Goal: Transaction & Acquisition: Subscribe to service/newsletter

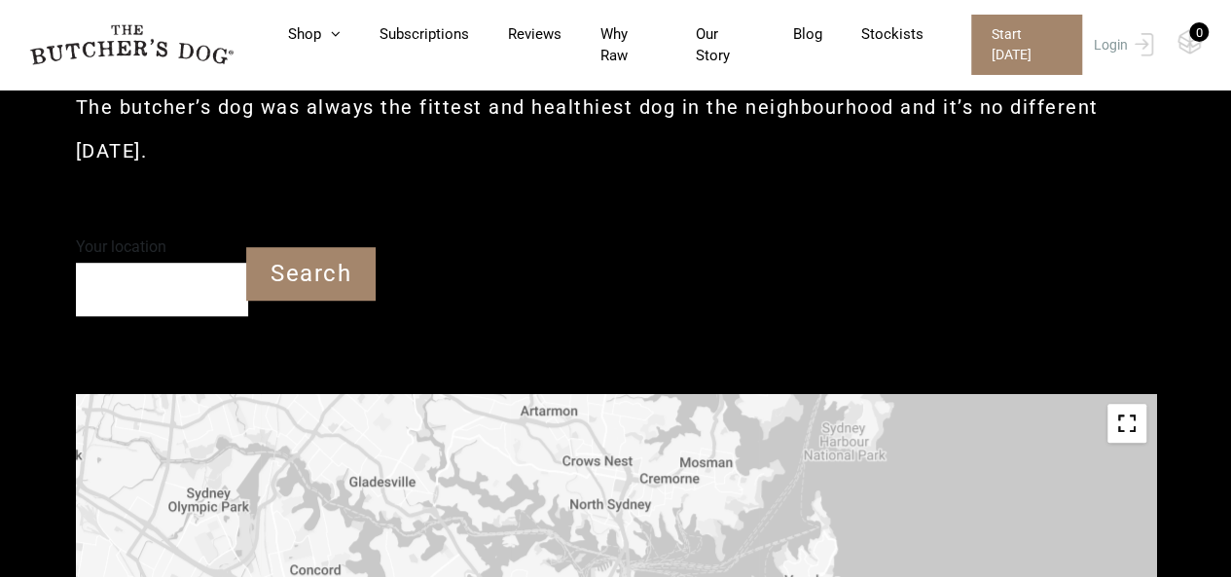
click at [210, 287] on input "Your location" at bounding box center [162, 290] width 172 height 54
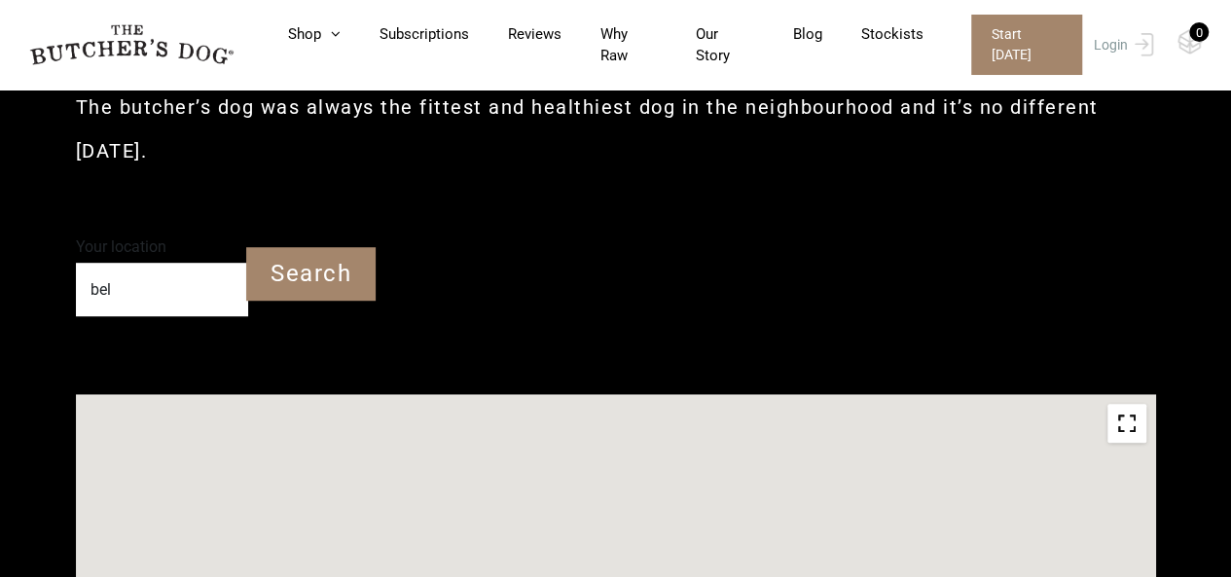
type input "Belrose NSW"
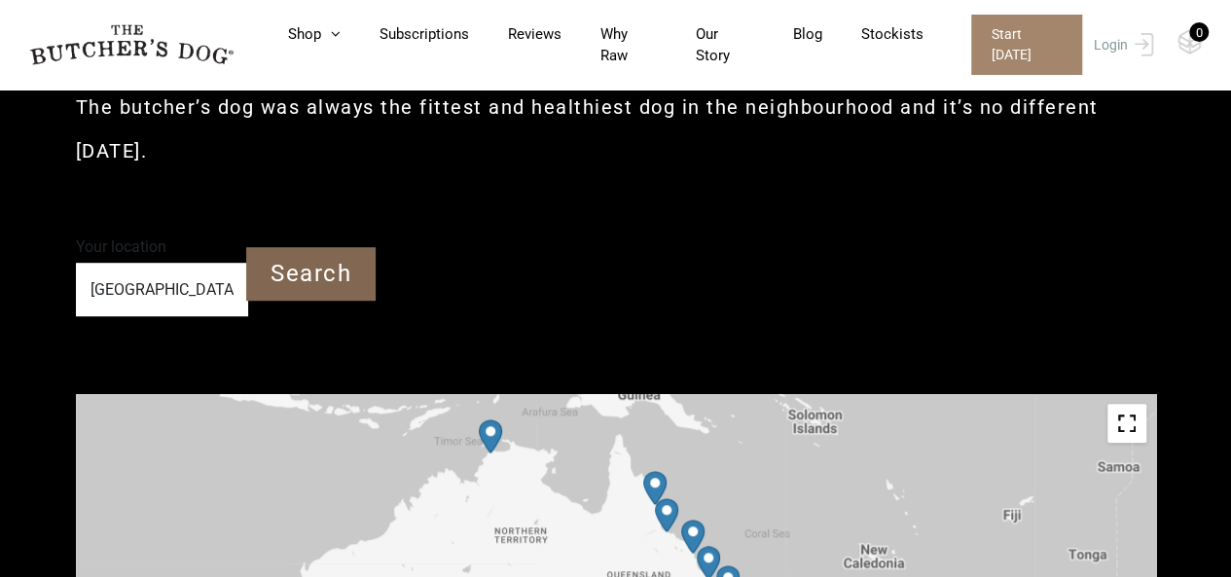
click at [337, 274] on input "Search" at bounding box center [310, 274] width 129 height 54
click at [278, 279] on input "Search" at bounding box center [310, 274] width 129 height 54
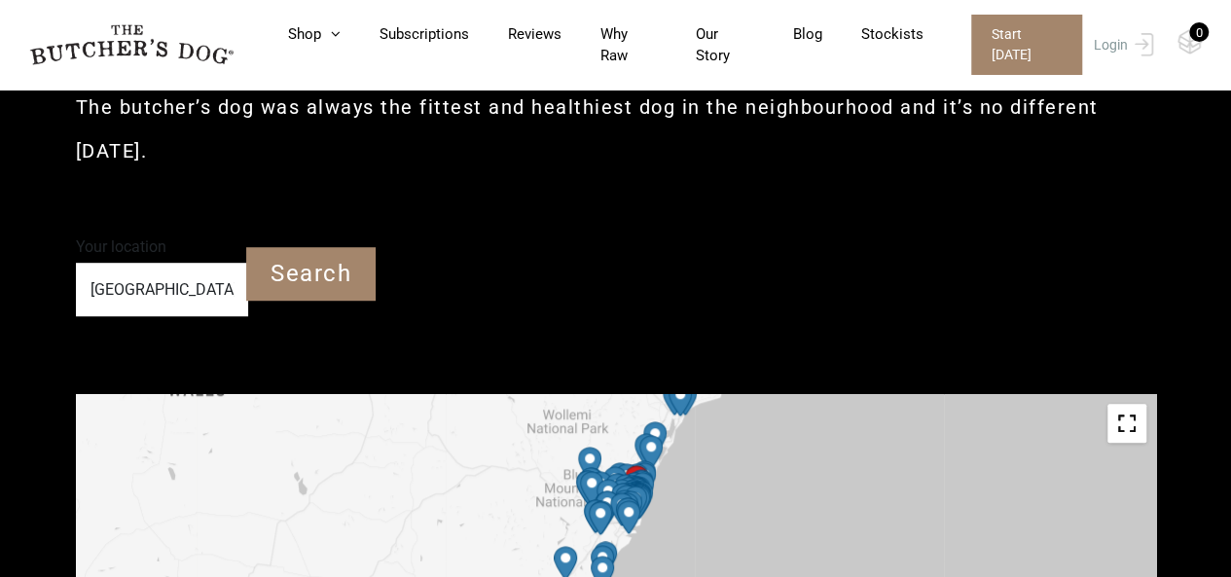
drag, startPoint x: 598, startPoint y: 532, endPoint x: 607, endPoint y: 423, distance: 109.5
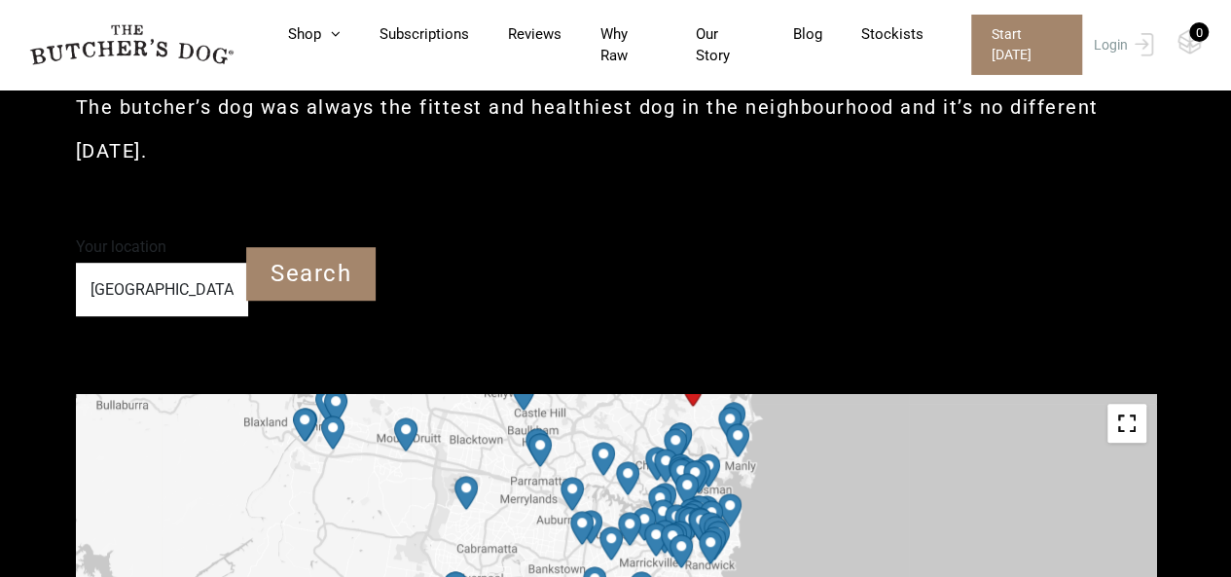
drag, startPoint x: 682, startPoint y: 552, endPoint x: 676, endPoint y: 344, distance: 208.4
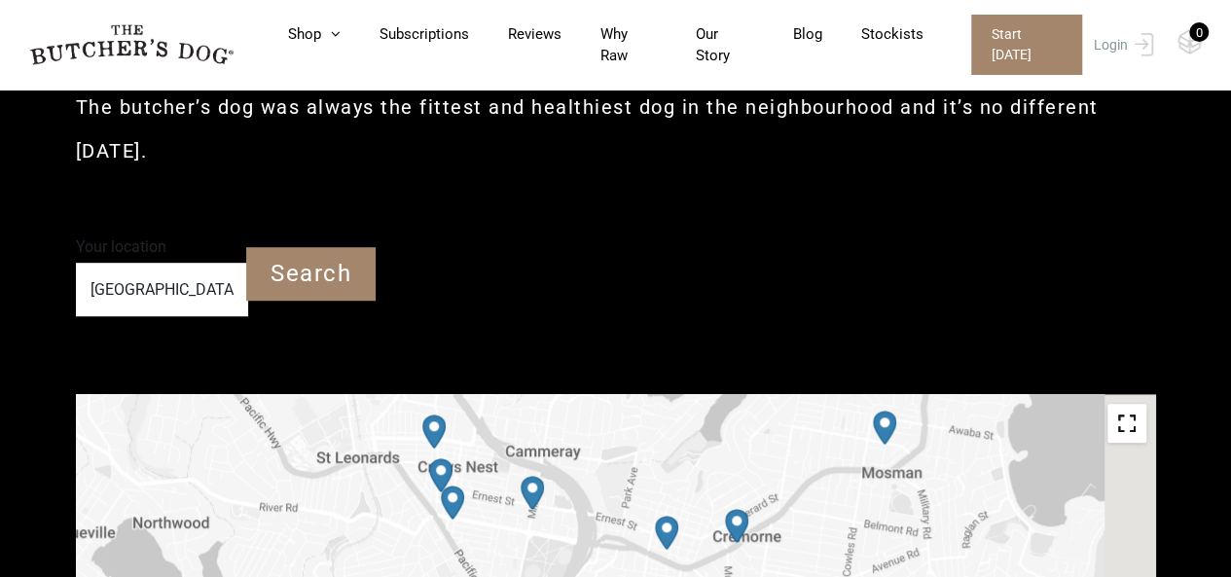
drag, startPoint x: 881, startPoint y: 515, endPoint x: 541, endPoint y: 615, distance: 354.2
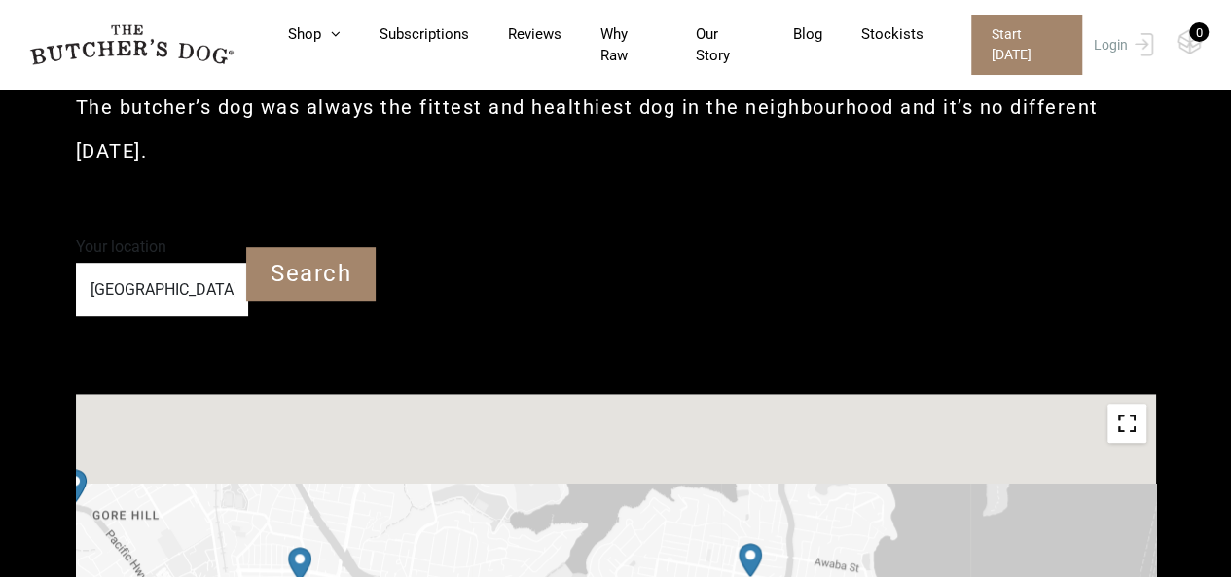
drag, startPoint x: 803, startPoint y: 475, endPoint x: 728, endPoint y: 615, distance: 159.0
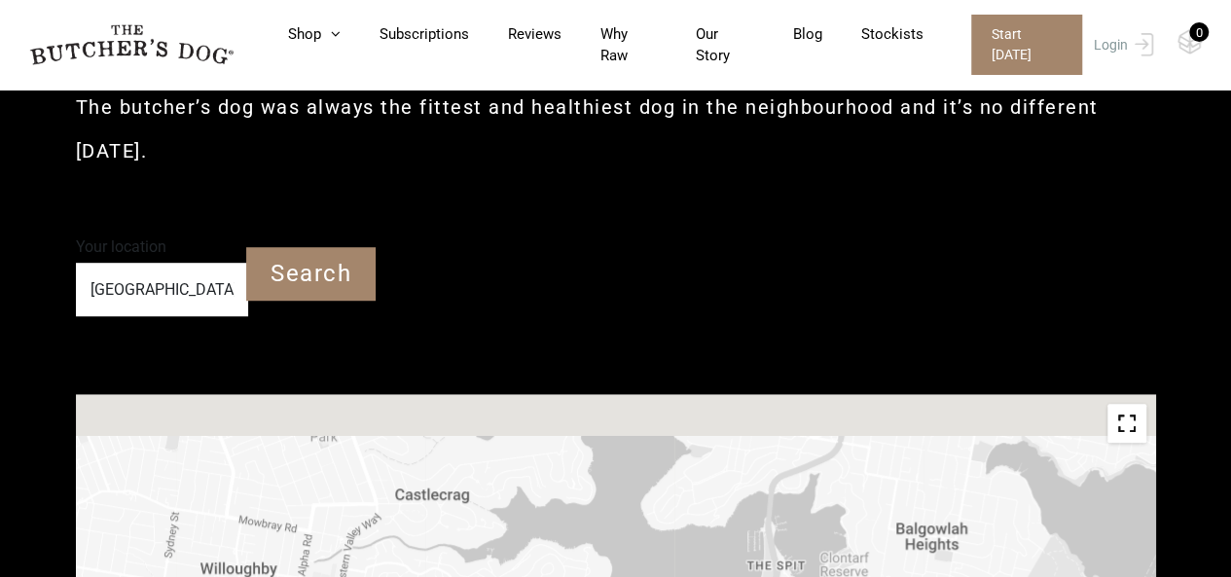
drag, startPoint x: 824, startPoint y: 413, endPoint x: 736, endPoint y: 615, distance: 220.6
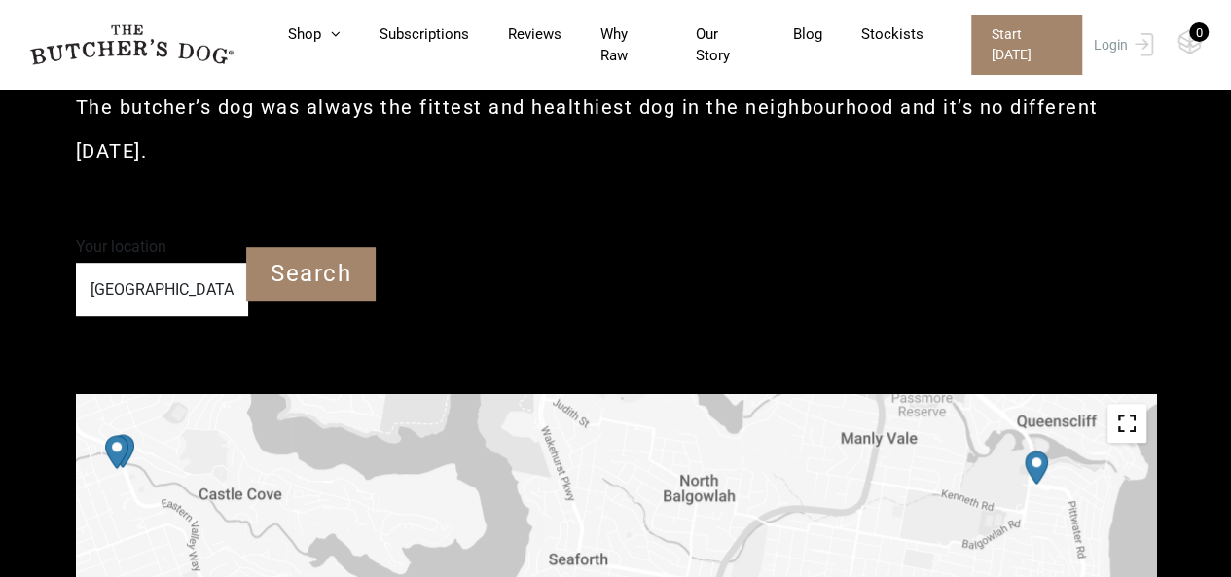
drag, startPoint x: 798, startPoint y: 463, endPoint x: 673, endPoint y: 615, distance: 197.1
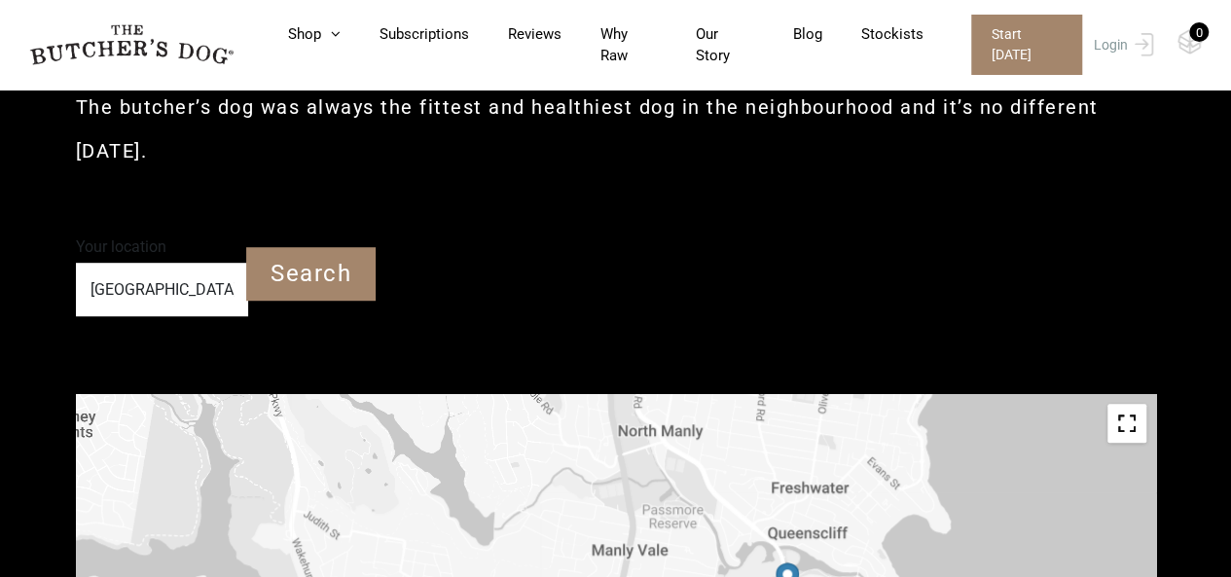
drag, startPoint x: 886, startPoint y: 488, endPoint x: 635, endPoint y: 600, distance: 275.0
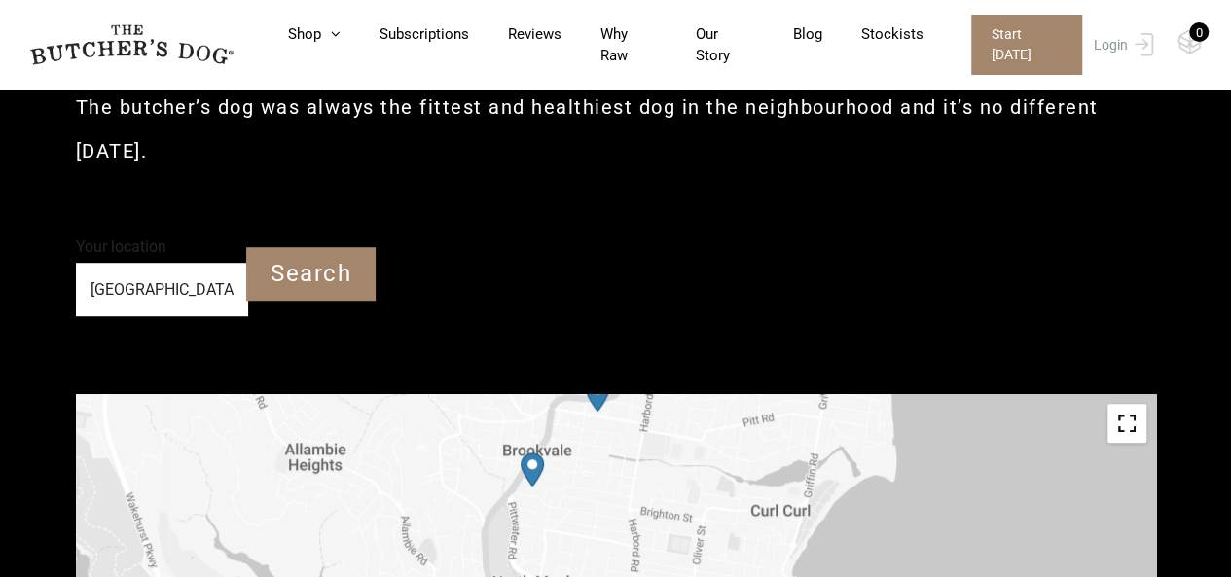
drag, startPoint x: 835, startPoint y: 452, endPoint x: 712, endPoint y: 600, distance: 192.8
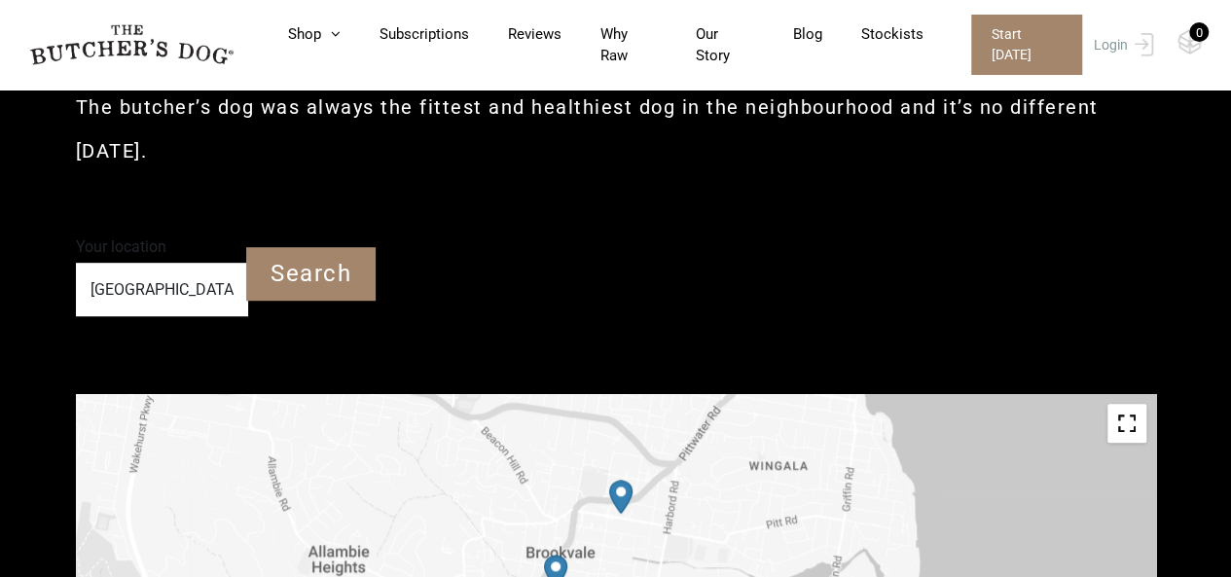
drag, startPoint x: 691, startPoint y: 486, endPoint x: 722, endPoint y: 587, distance: 105.9
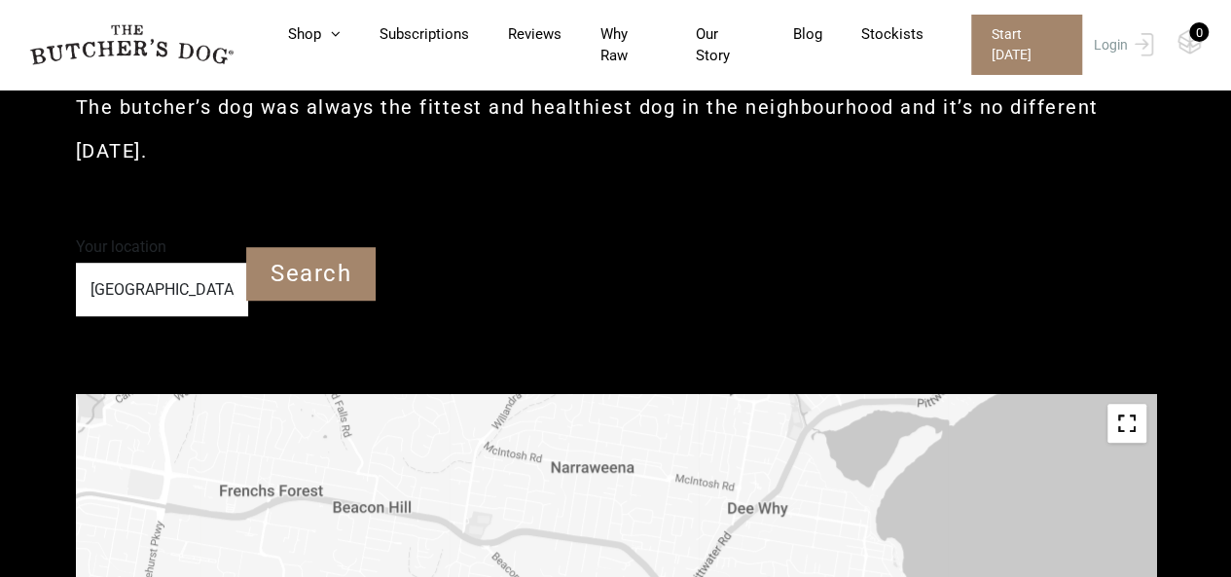
drag, startPoint x: 725, startPoint y: 470, endPoint x: 736, endPoint y: 601, distance: 130.9
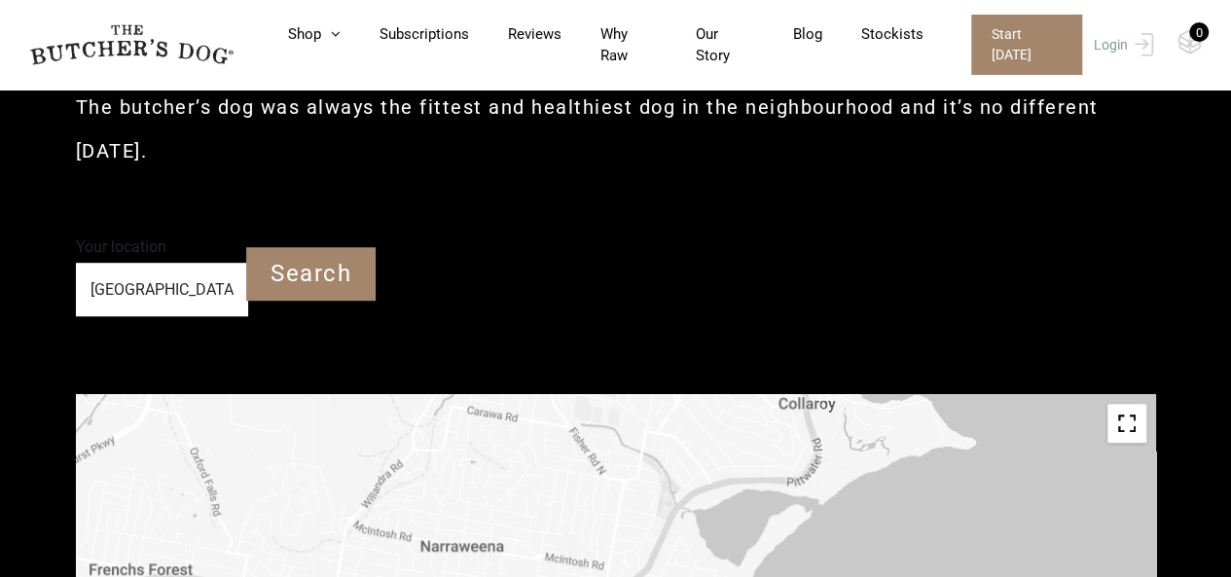
drag, startPoint x: 757, startPoint y: 501, endPoint x: 576, endPoint y: 601, distance: 206.5
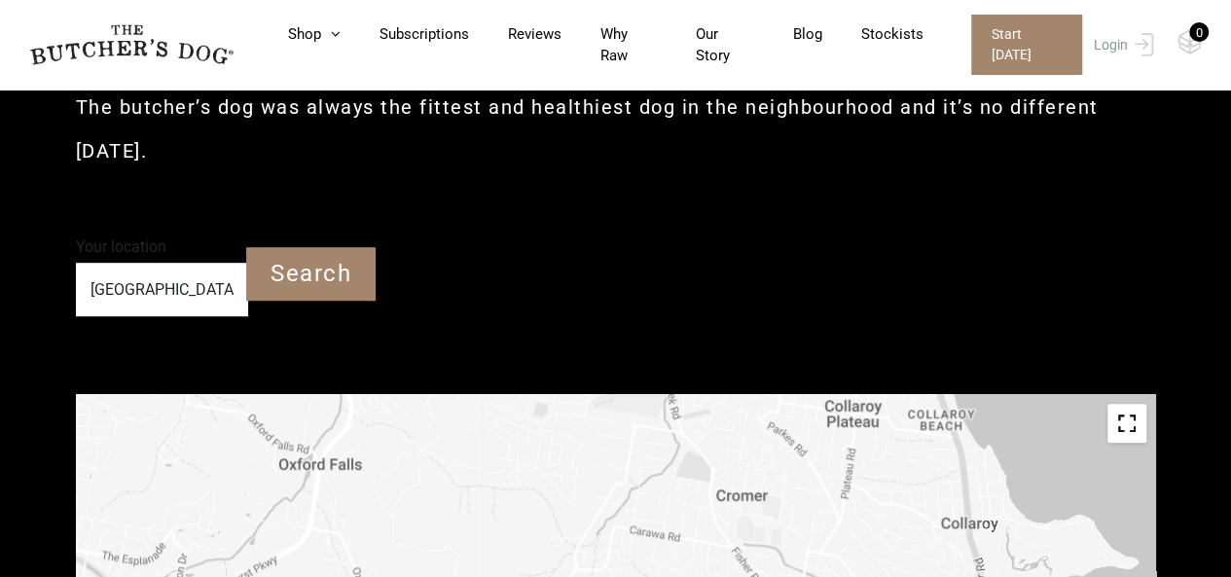
drag, startPoint x: 666, startPoint y: 485, endPoint x: 897, endPoint y: 590, distance: 253.5
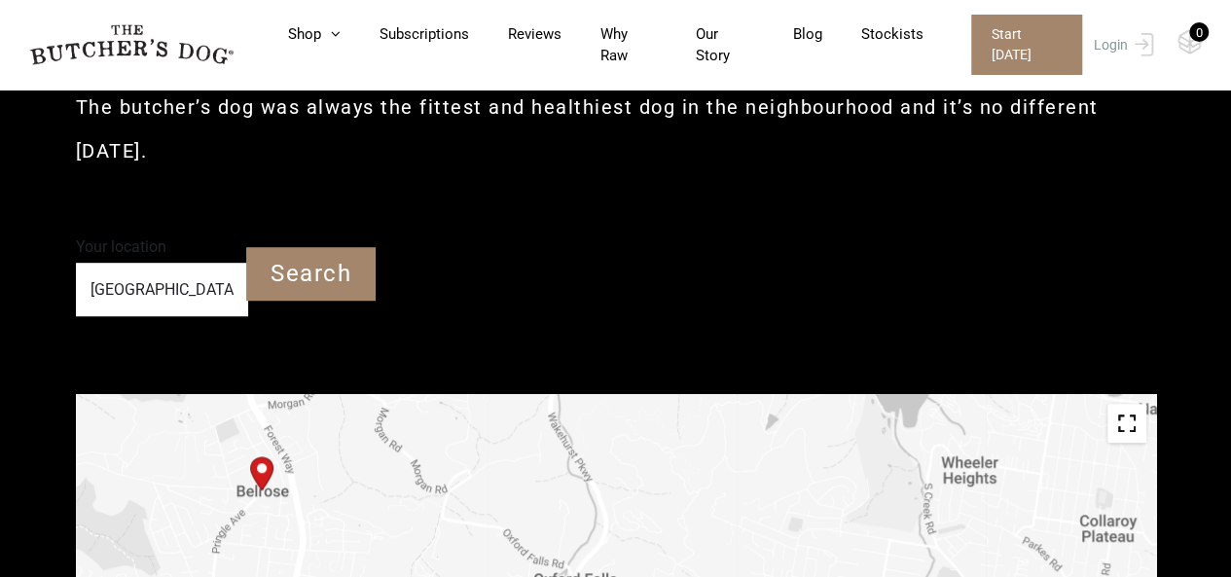
drag, startPoint x: 557, startPoint y: 500, endPoint x: 854, endPoint y: 583, distance: 308.2
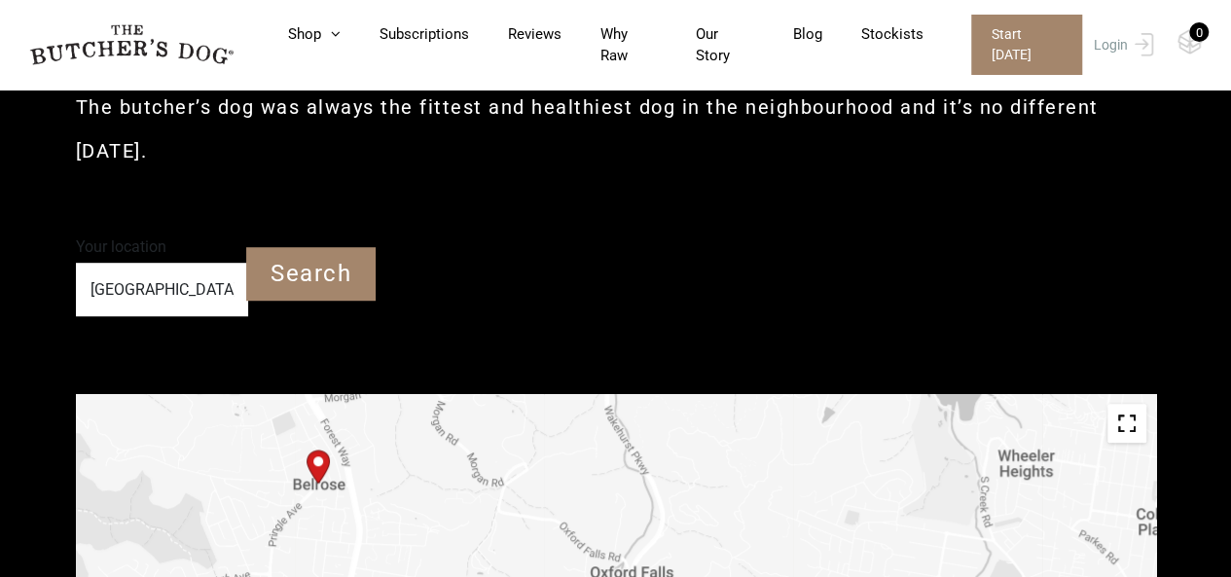
click at [316, 462] on img "Start location" at bounding box center [318, 467] width 39 height 50
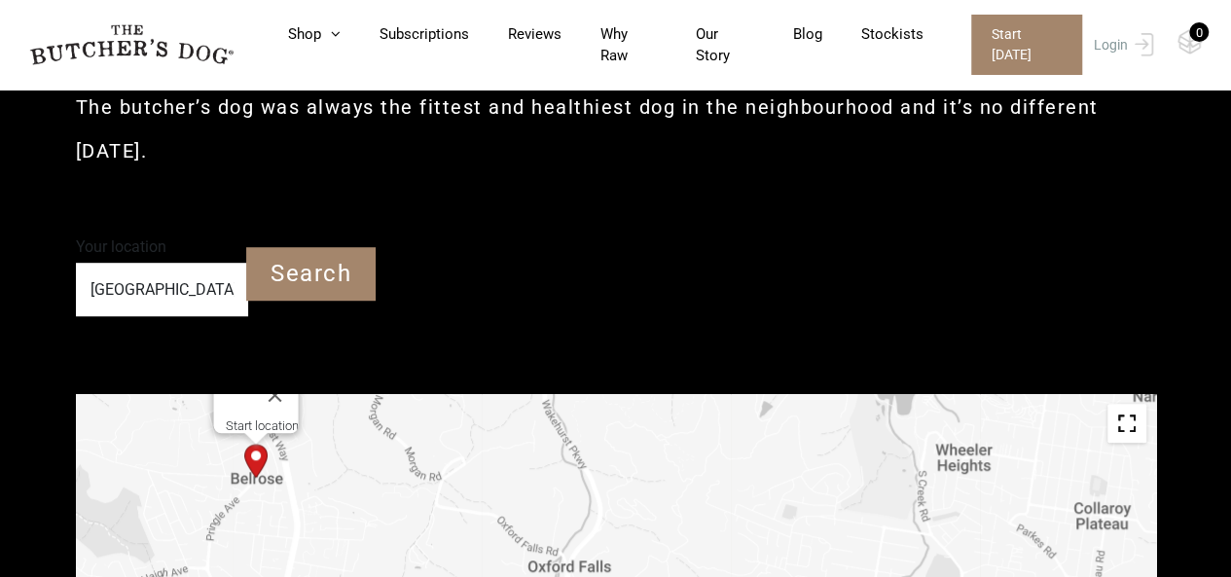
drag, startPoint x: 722, startPoint y: 537, endPoint x: 658, endPoint y: 440, distance: 116.6
click at [257, 460] on img "Start location" at bounding box center [256, 461] width 39 height 50
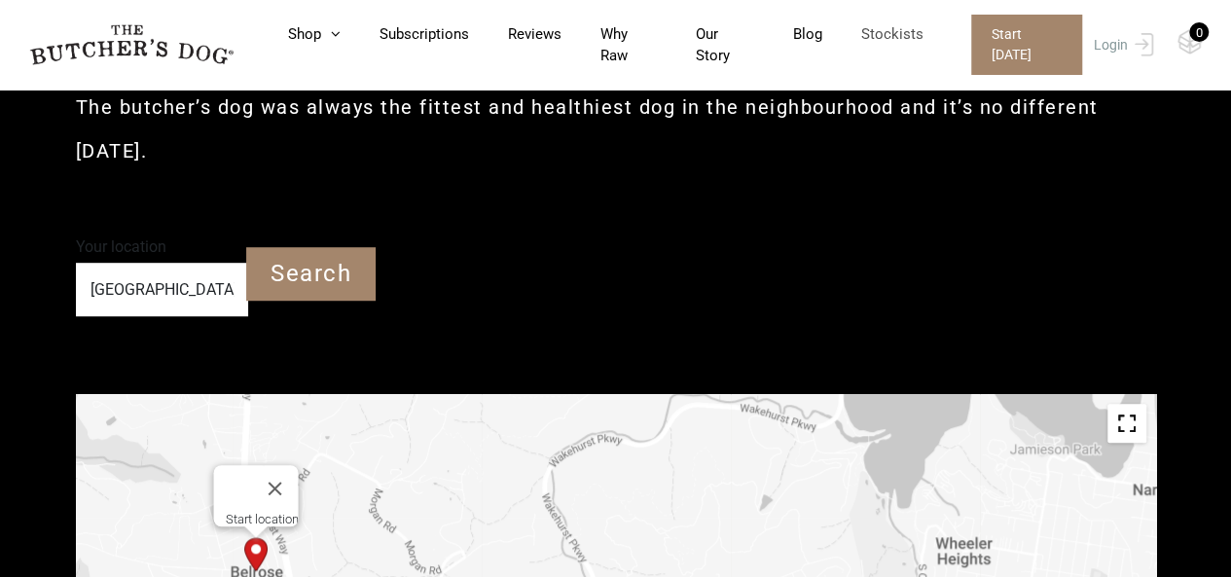
click at [900, 43] on link "Stockists" at bounding box center [872, 34] width 101 height 22
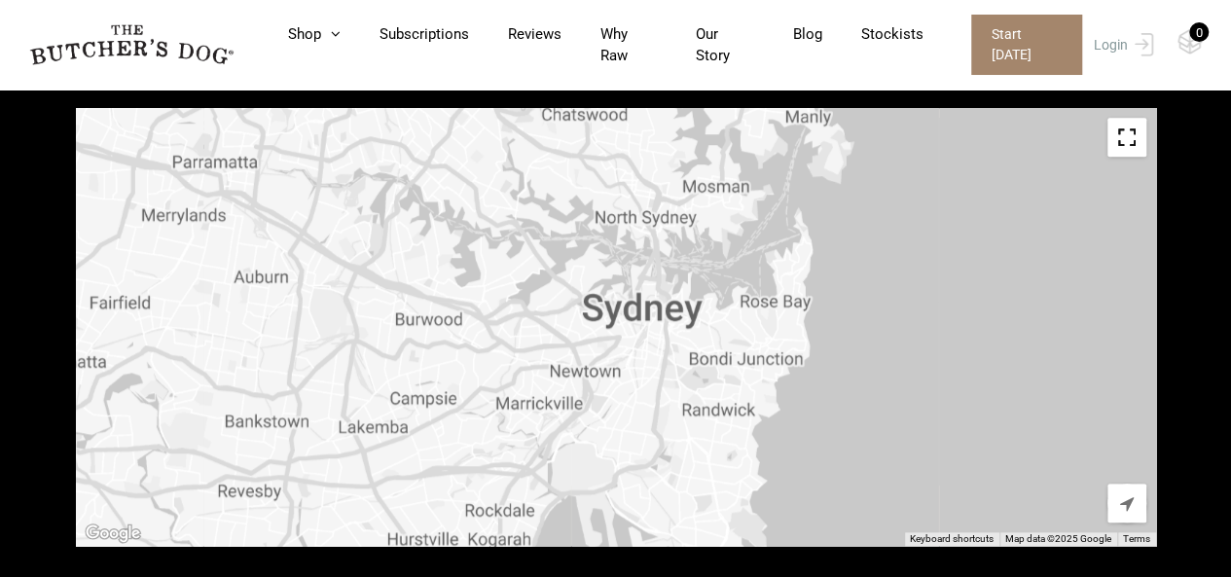
scroll to position [773, 0]
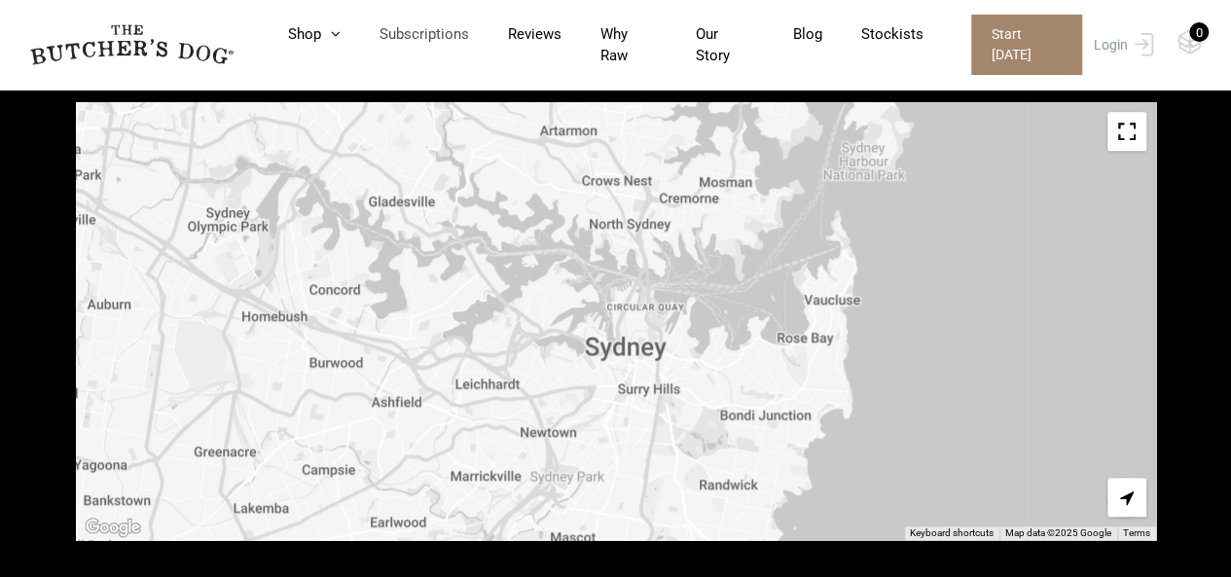
click at [451, 40] on link "Subscriptions" at bounding box center [405, 34] width 128 height 22
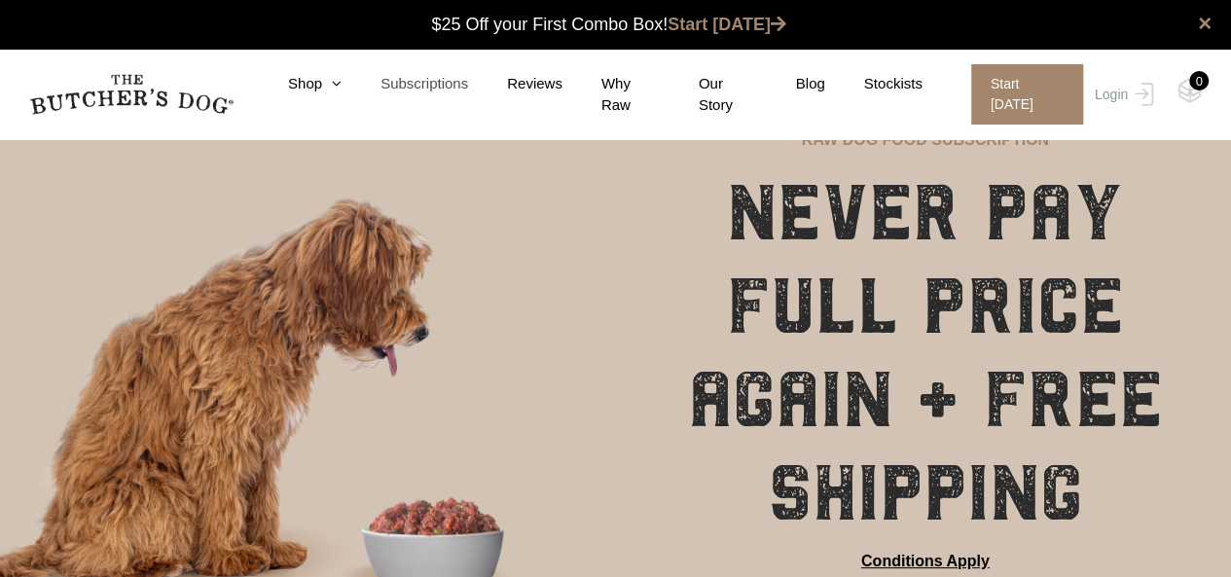
click at [446, 92] on link "Subscriptions" at bounding box center [405, 84] width 127 height 22
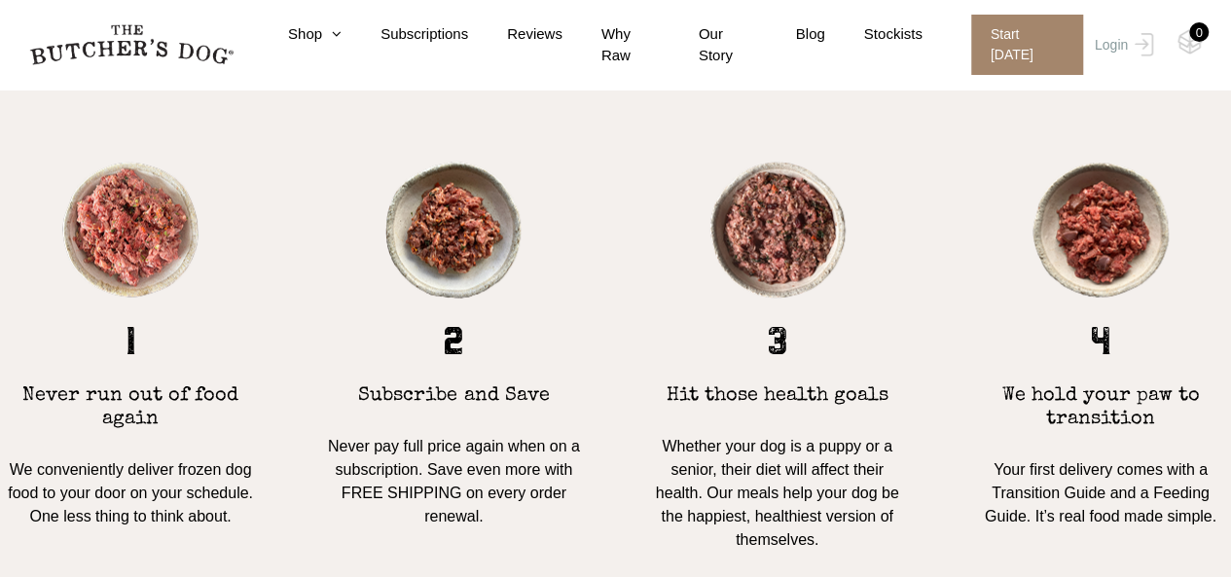
scroll to position [1558, 0]
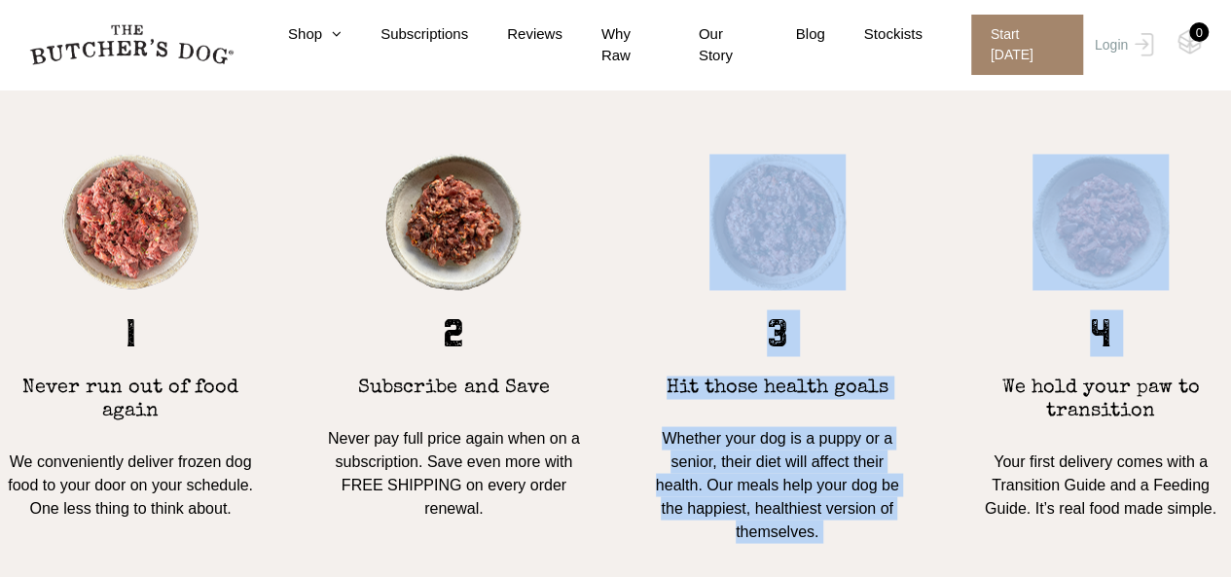
drag, startPoint x: 942, startPoint y: 317, endPoint x: 859, endPoint y: 308, distance: 84.3
click at [859, 308] on div "1 Never run out of food again We conveniently deliver frozen dog food to your d…" at bounding box center [615, 348] width 1231 height 389
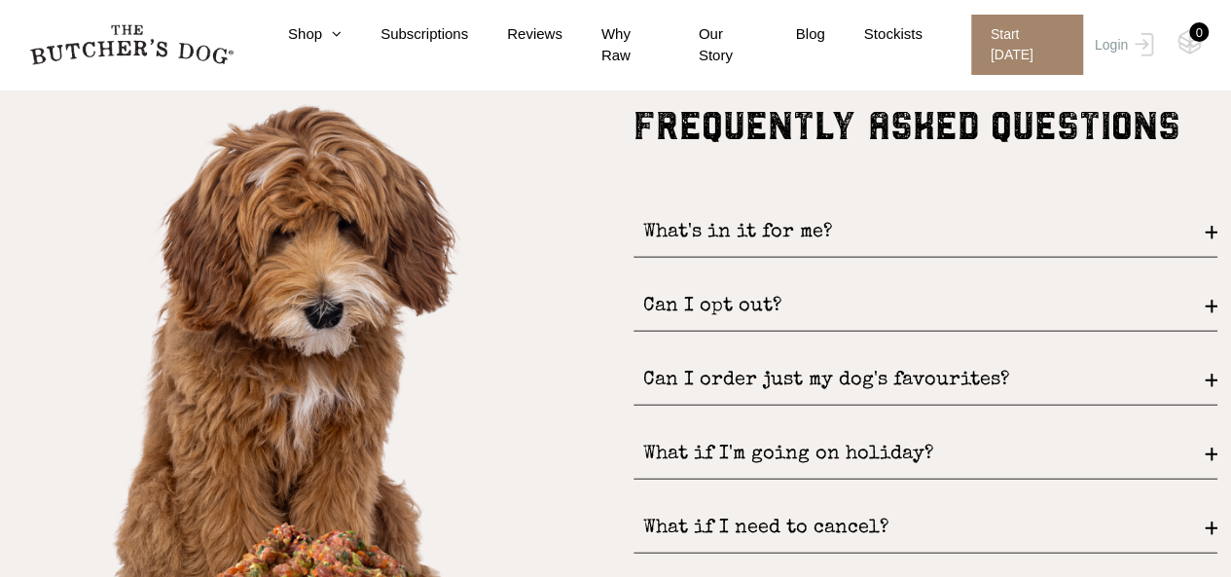
scroll to position [2336, 0]
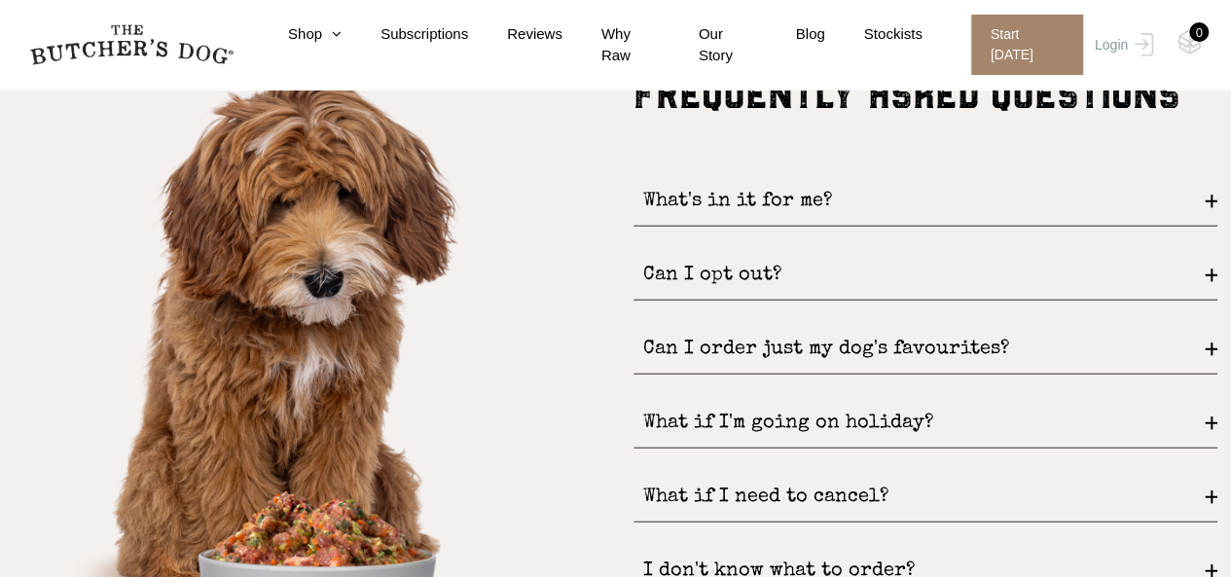
click at [867, 280] on div "Can I opt out?" at bounding box center [926, 276] width 584 height 50
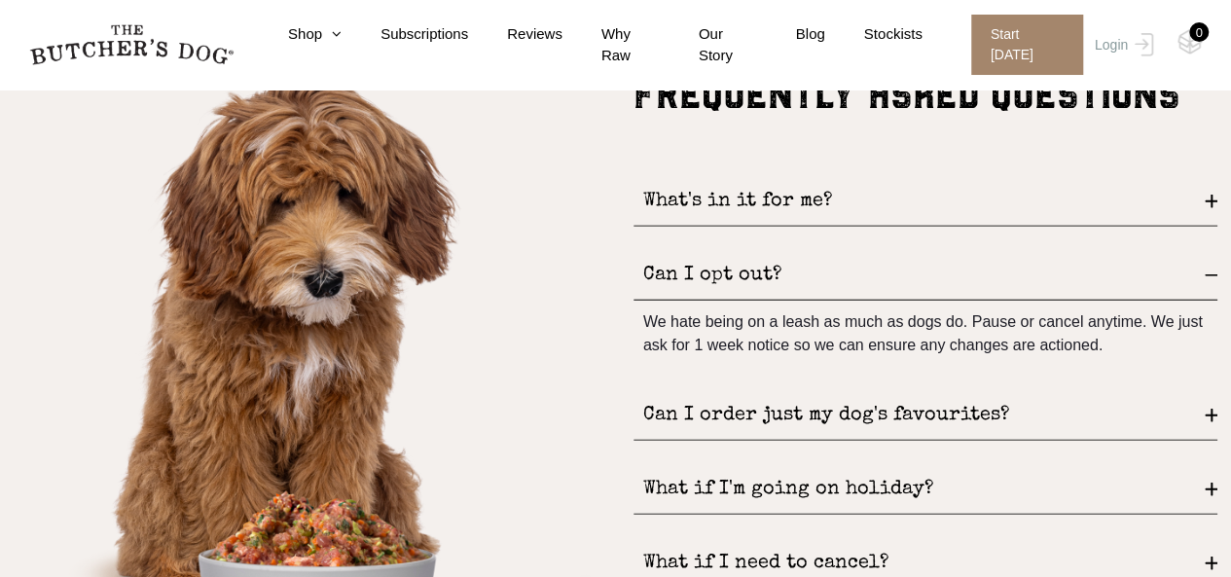
click at [760, 408] on div "Can I order just my dog's favourites?" at bounding box center [926, 416] width 584 height 50
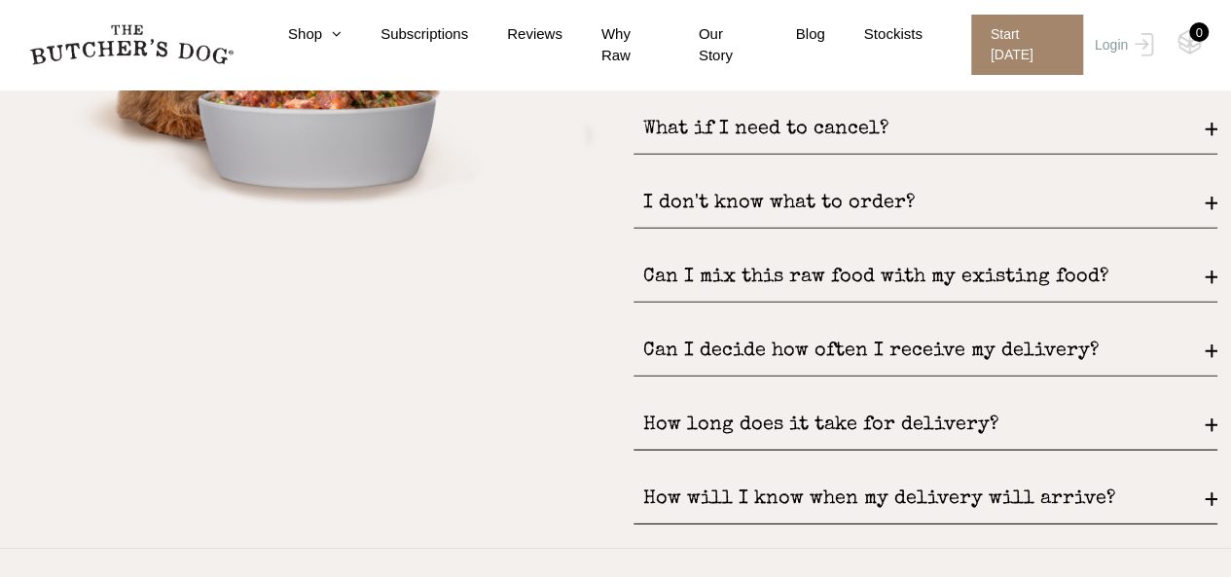
scroll to position [2823, 0]
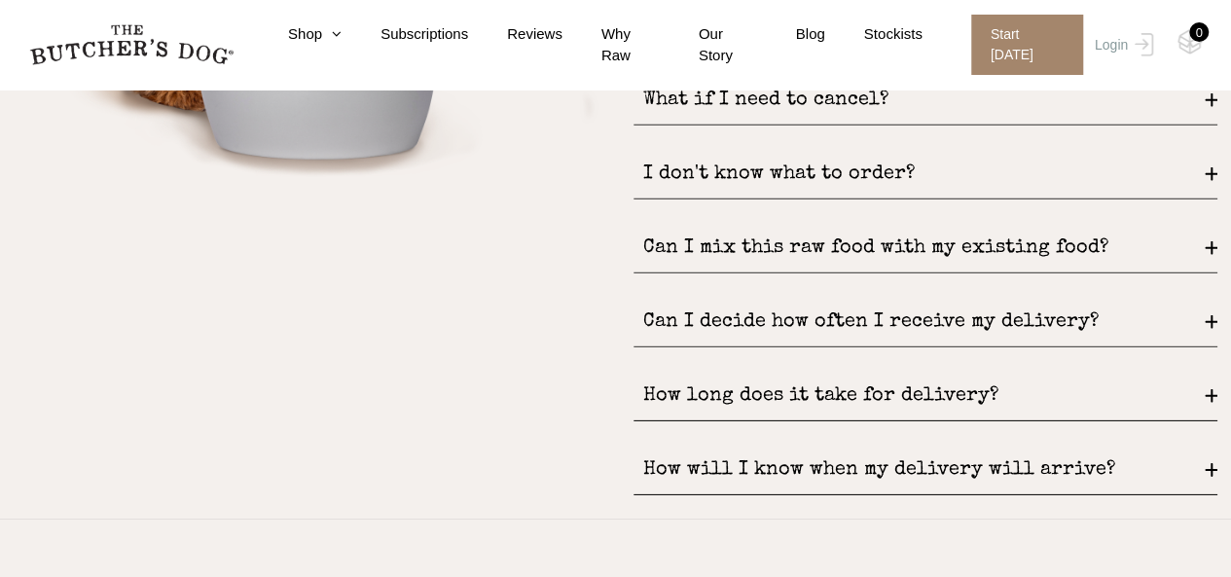
click at [728, 255] on div "Can I mix this raw food with my existing food?" at bounding box center [926, 249] width 584 height 50
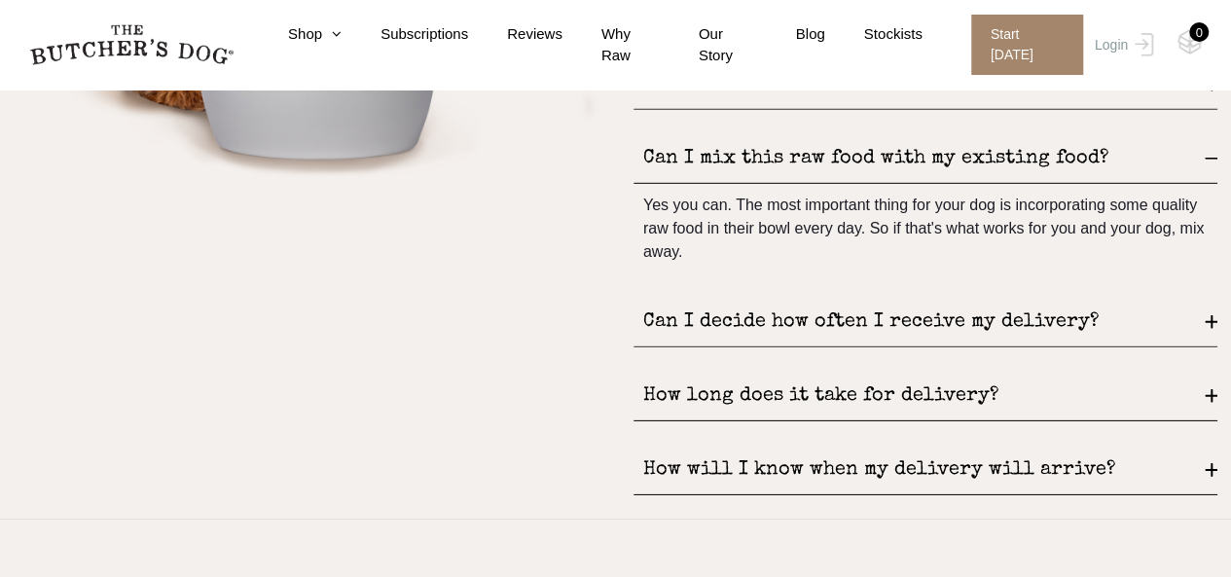
click at [693, 326] on div "Can I decide how often I receive my delivery?" at bounding box center [926, 323] width 584 height 50
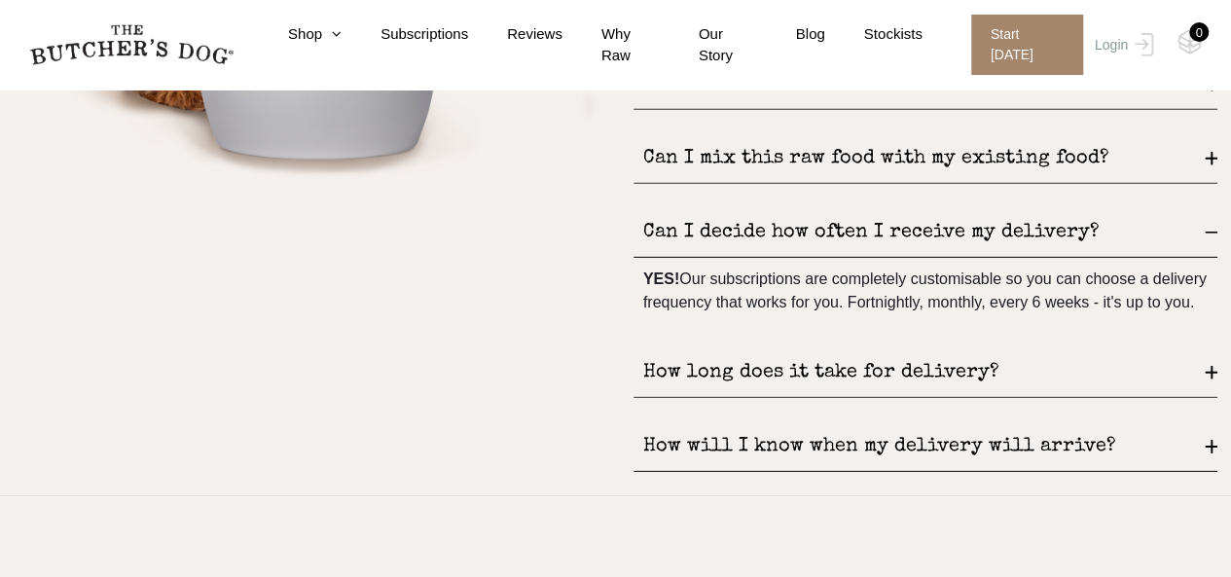
click at [732, 398] on div "How long does it take for delivery?" at bounding box center [926, 373] width 584 height 50
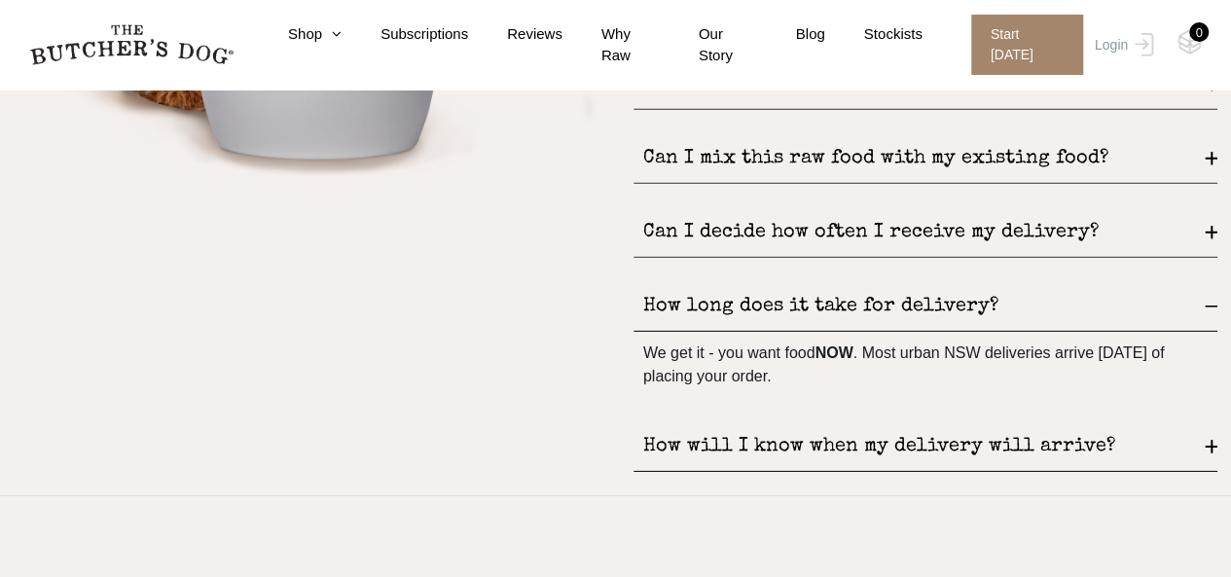
click at [755, 442] on div "How will I know when my delivery will arrive?" at bounding box center [926, 447] width 584 height 50
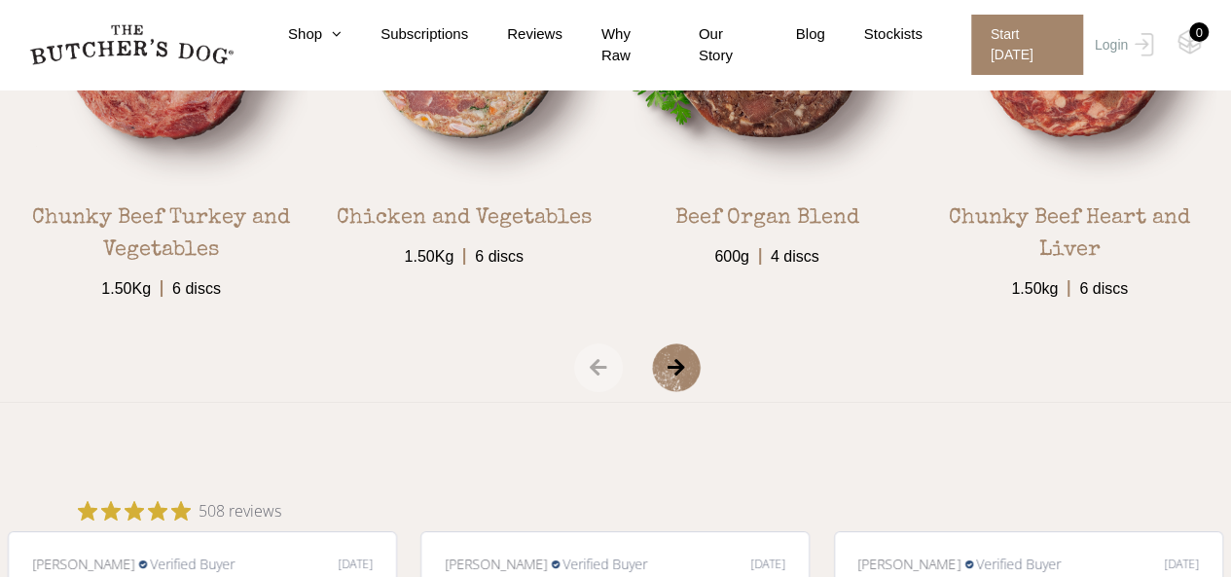
scroll to position [3602, 0]
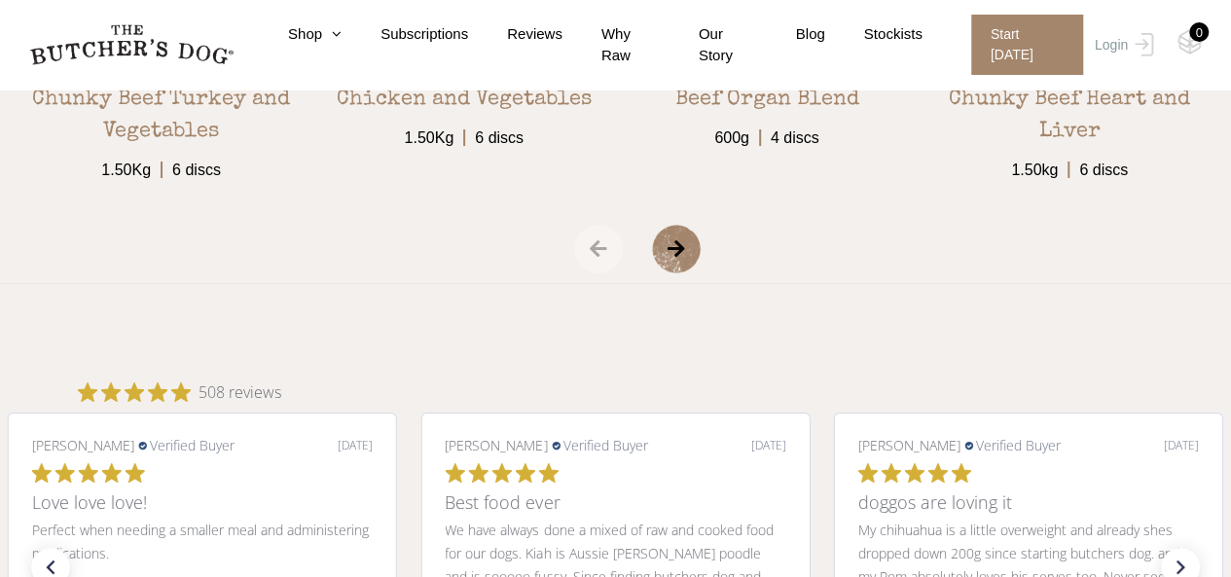
click at [663, 239] on span "›" at bounding box center [700, 249] width 97 height 49
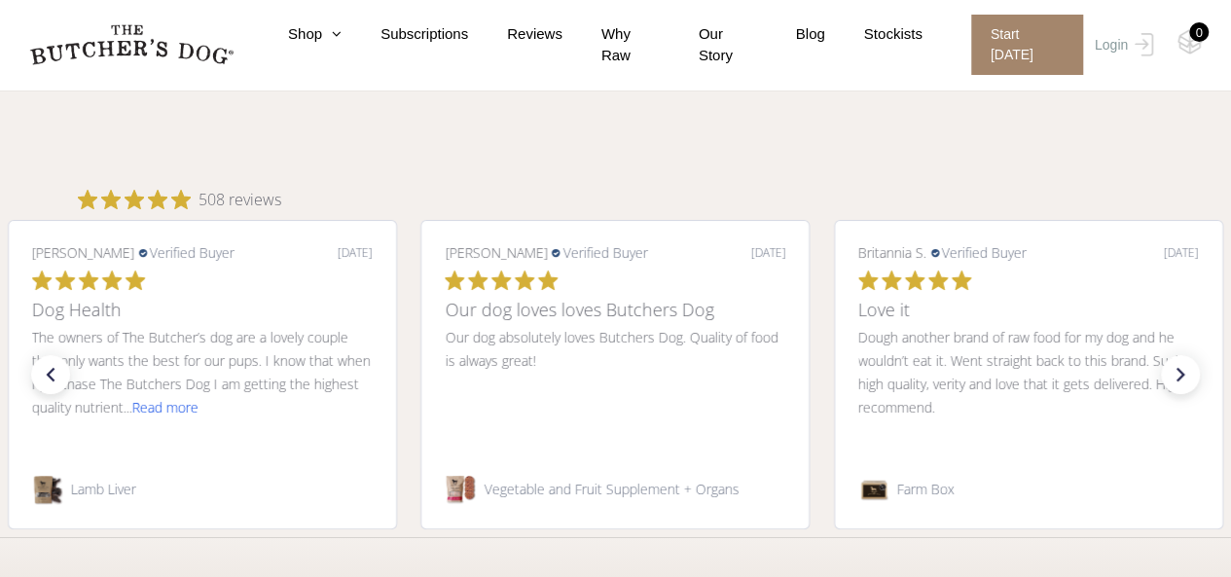
scroll to position [3699, 0]
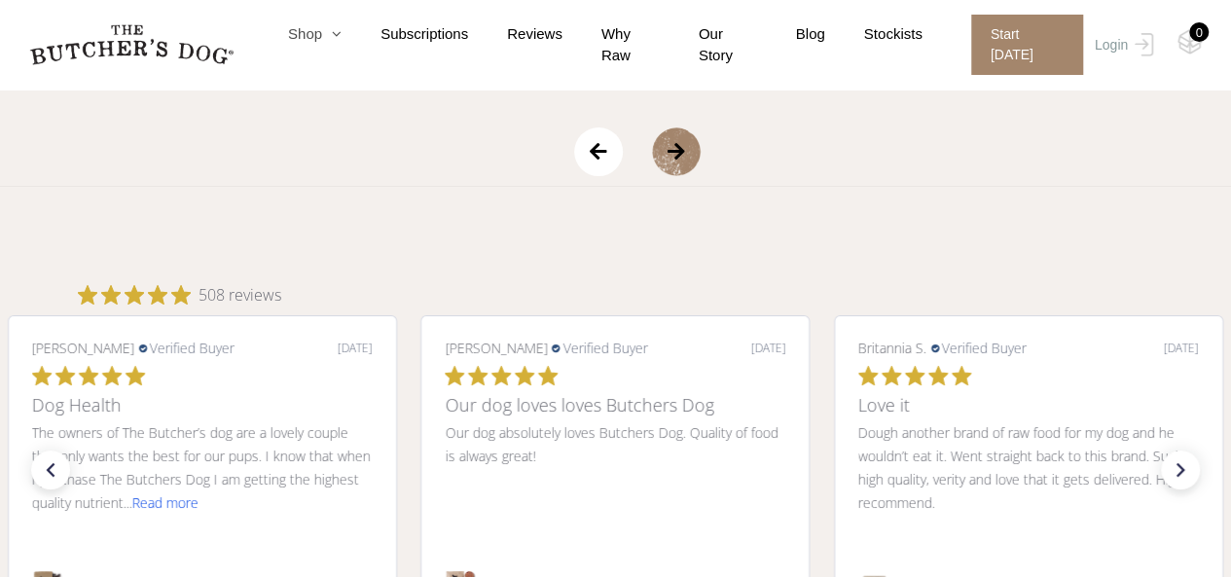
click at [318, 42] on link "Shop" at bounding box center [295, 34] width 92 height 22
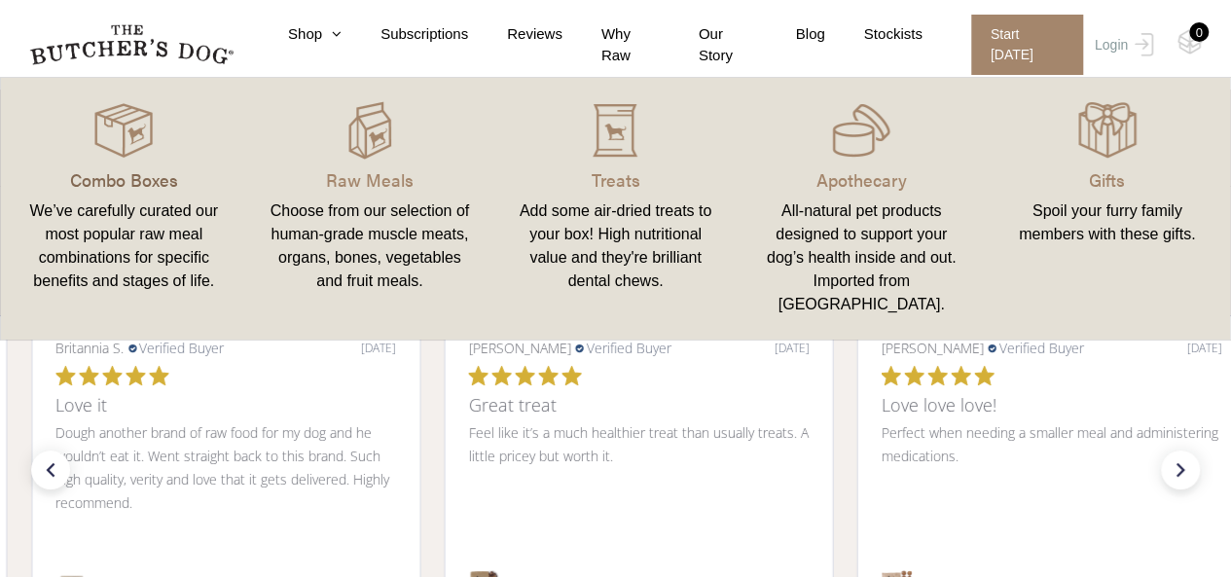
click at [123, 177] on p "Combo Boxes" at bounding box center [124, 179] width 200 height 26
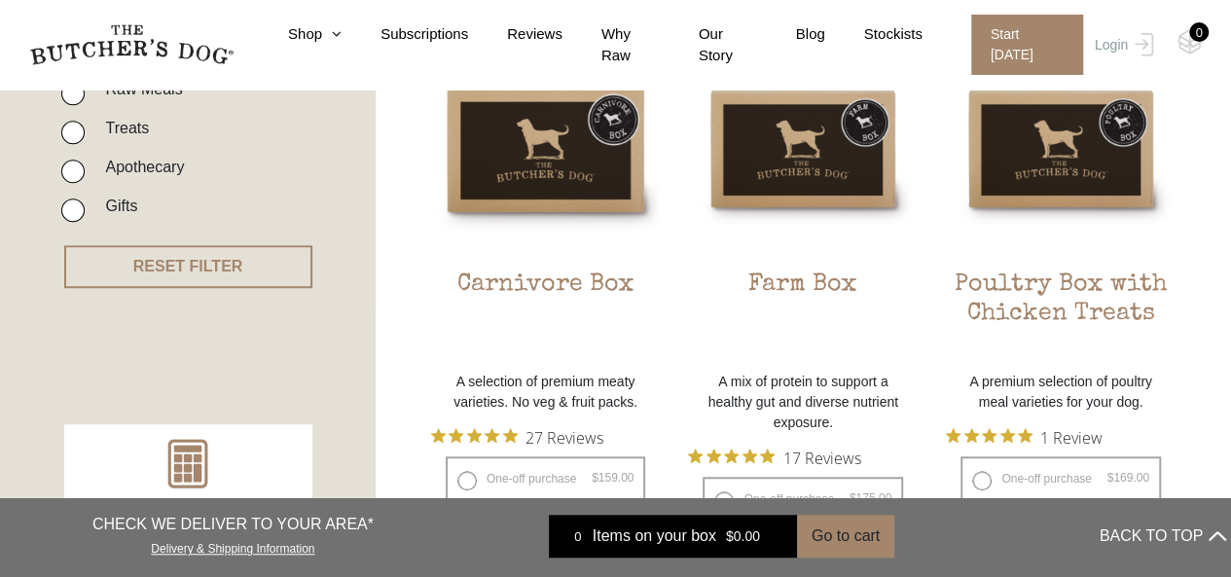
scroll to position [681, 0]
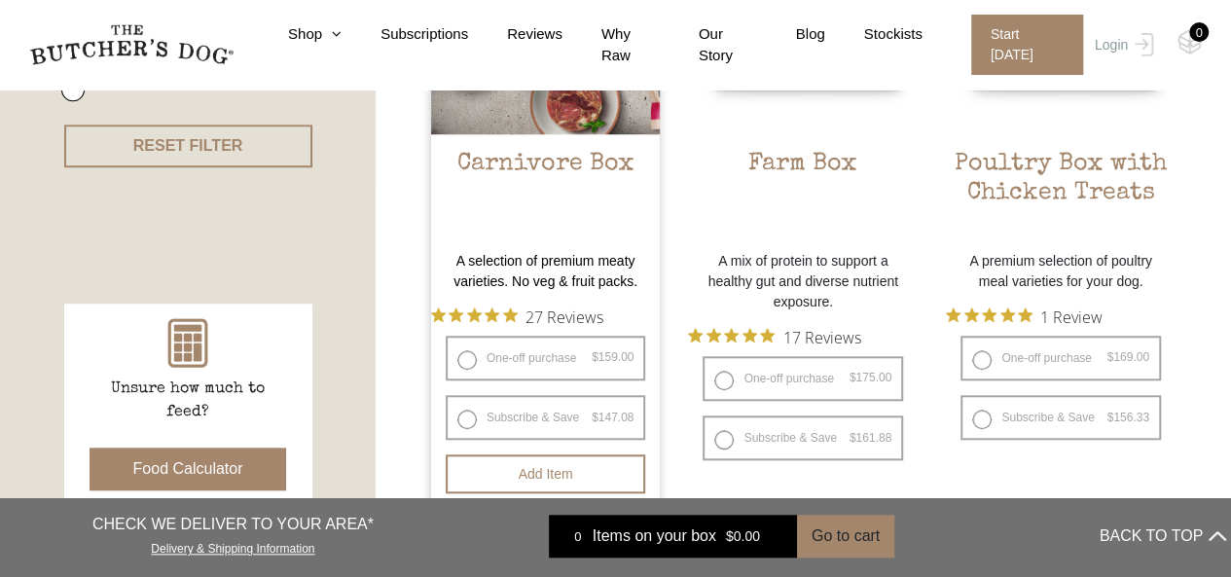
click at [540, 162] on h2 "Carnivore Box" at bounding box center [546, 196] width 230 height 92
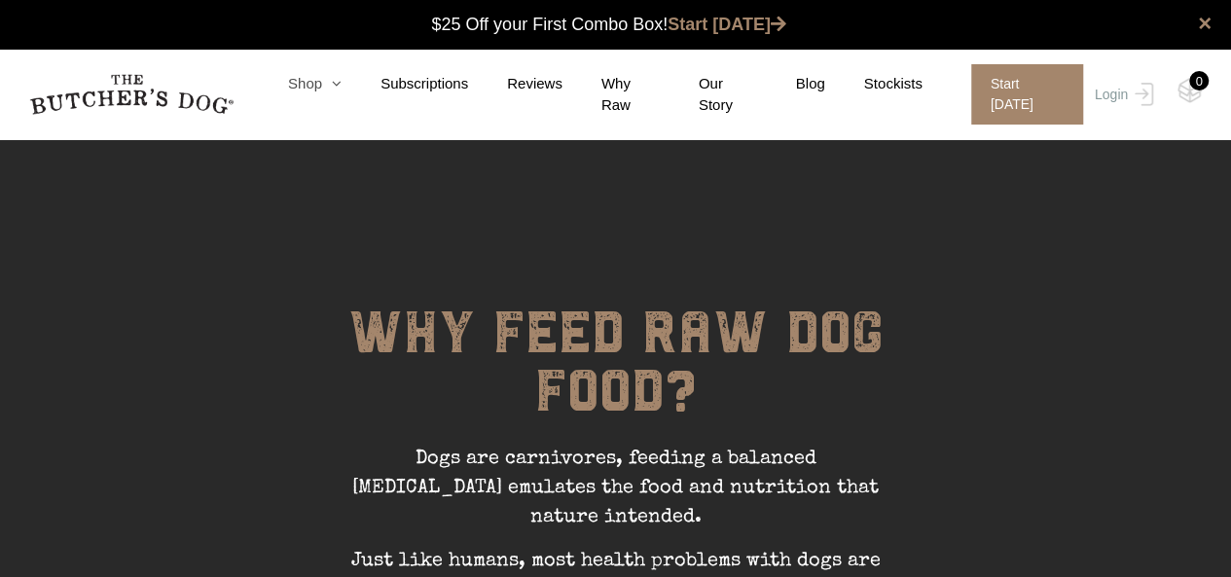
click at [325, 88] on link "Shop" at bounding box center [295, 84] width 92 height 22
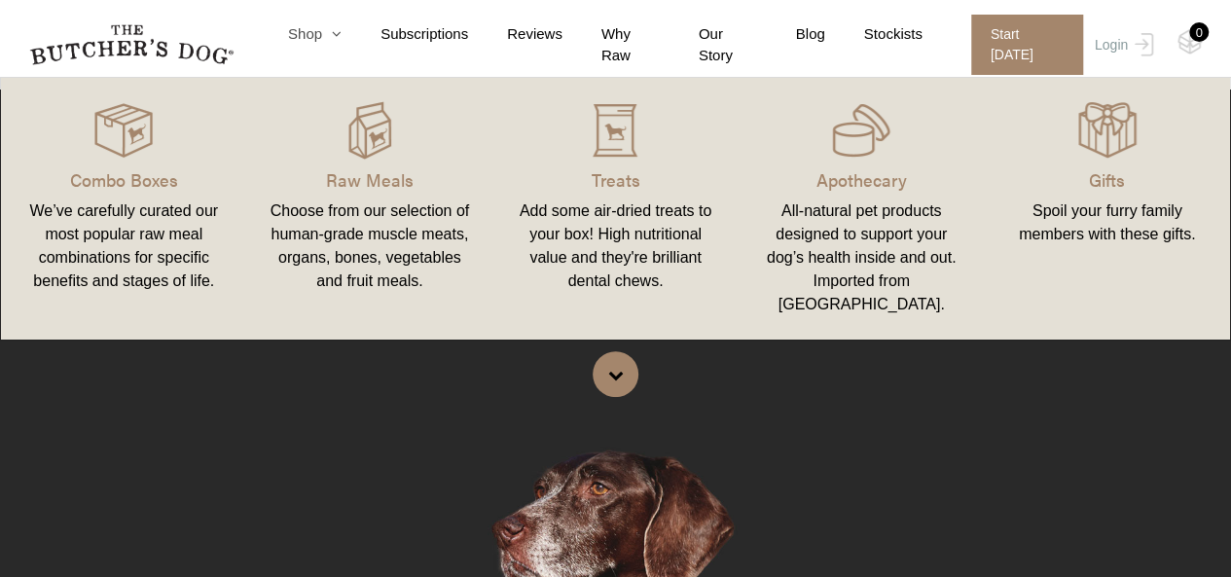
scroll to position [389, 0]
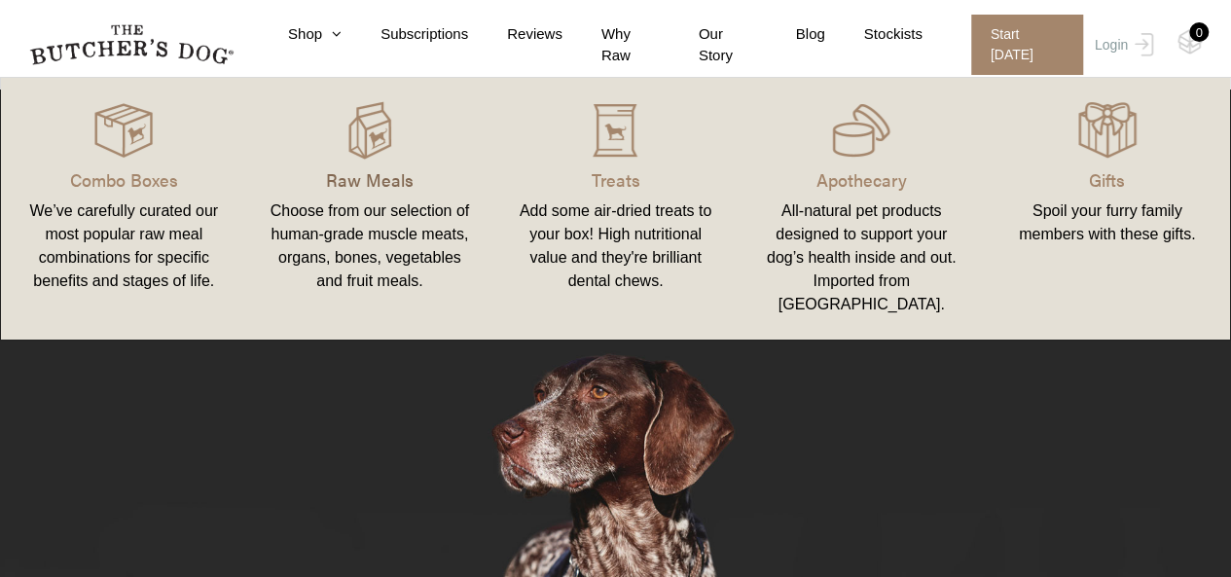
click at [379, 170] on p "Raw Meals" at bounding box center [371, 179] width 200 height 26
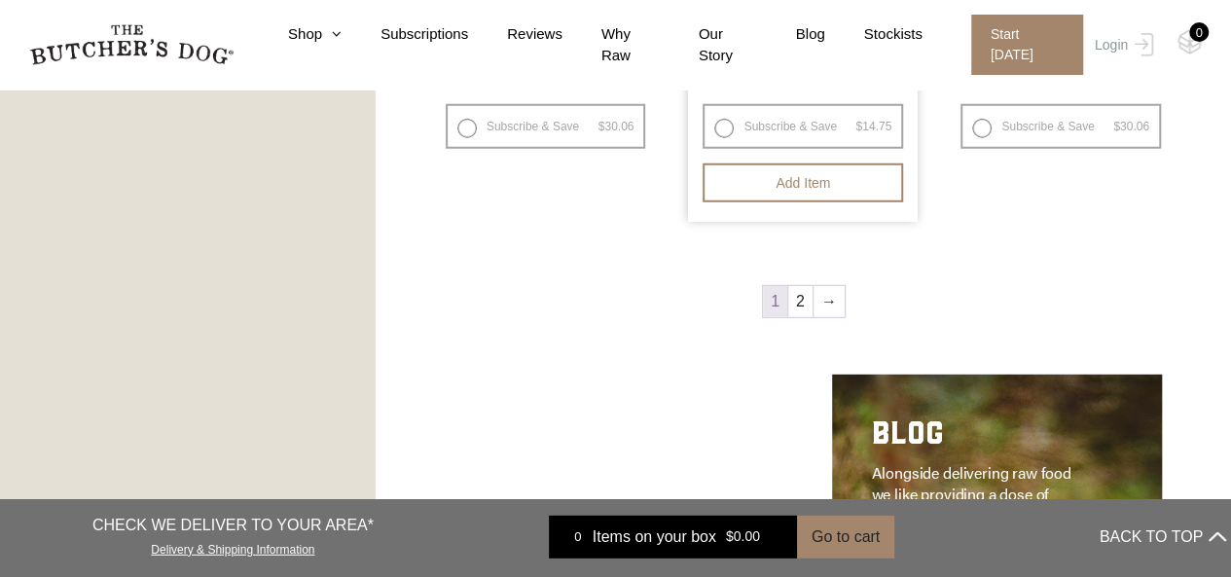
scroll to position [2628, 0]
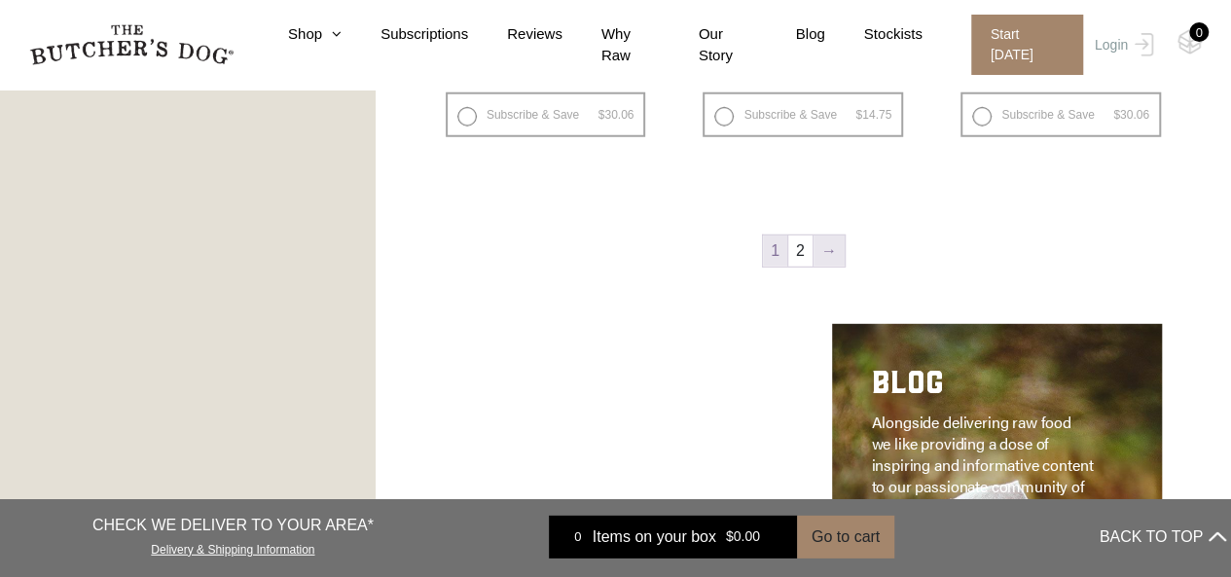
click at [833, 254] on link "→" at bounding box center [829, 251] width 31 height 31
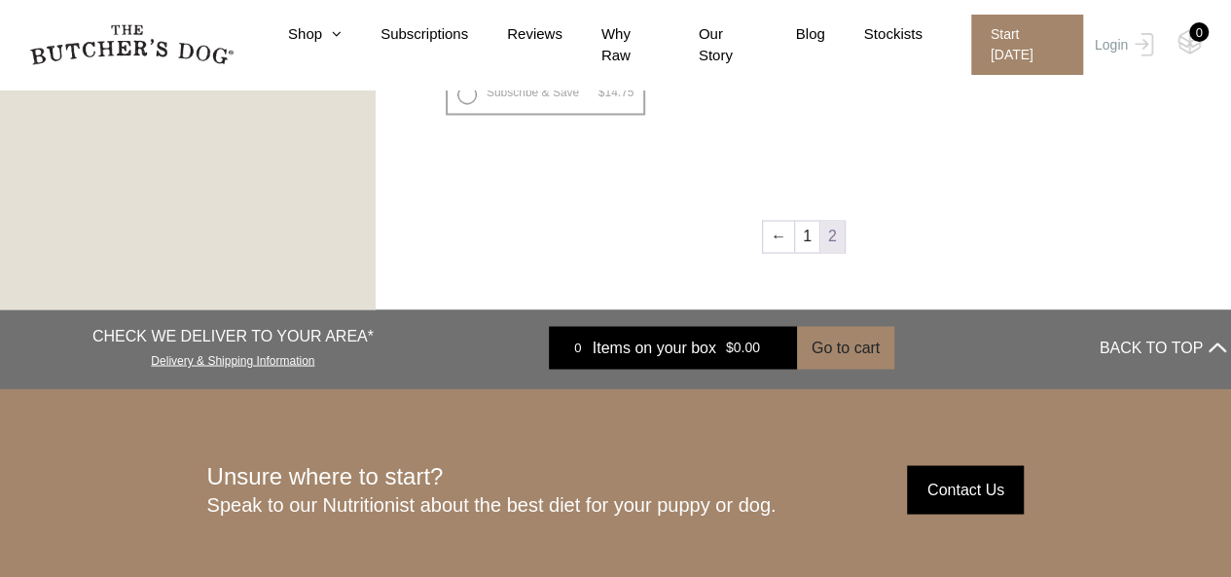
scroll to position [1608, 0]
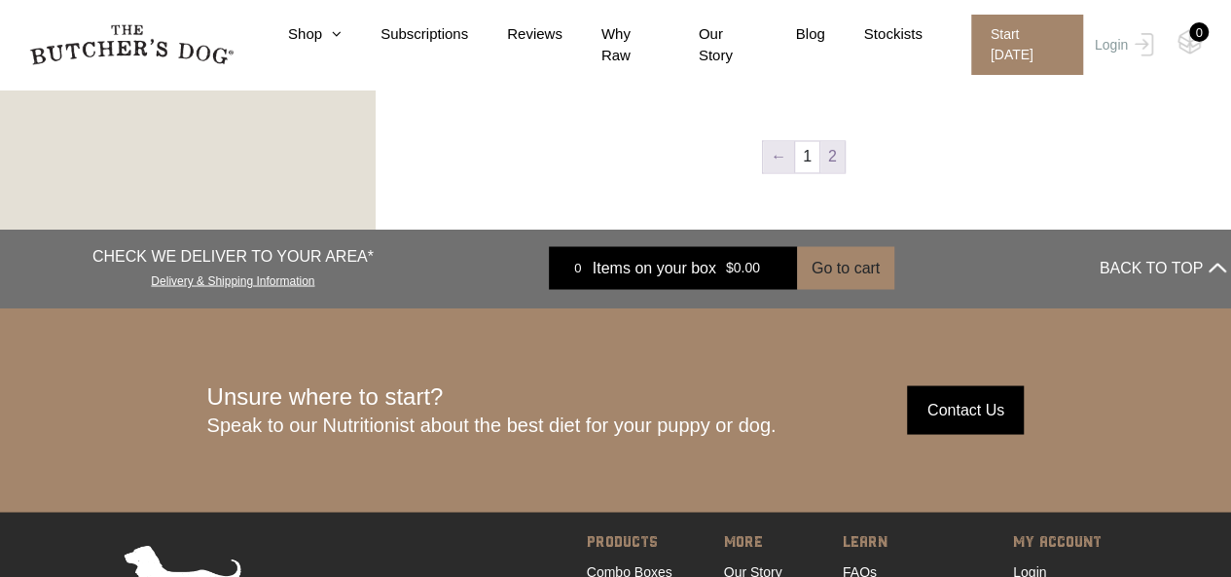
click at [774, 163] on link "←" at bounding box center [778, 156] width 31 height 31
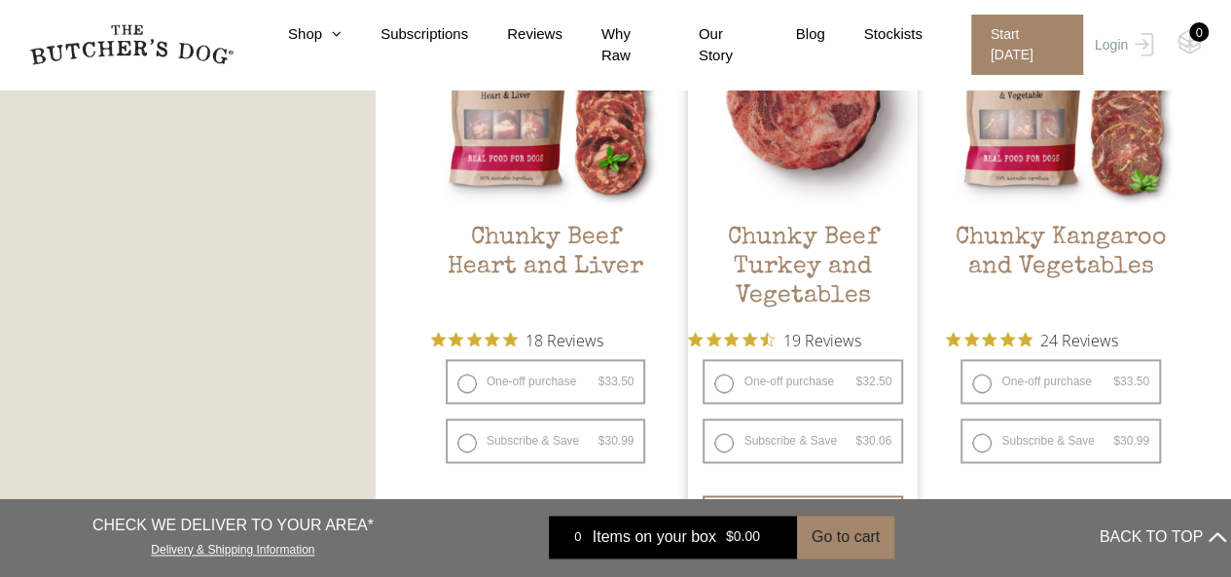
scroll to position [1219, 0]
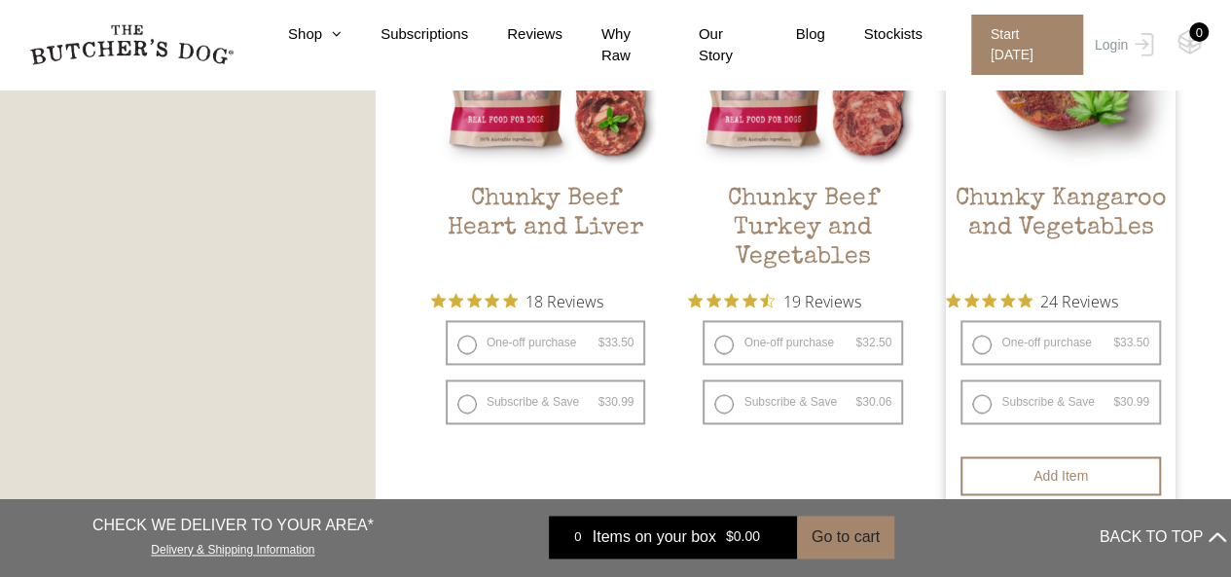
click at [1024, 205] on h2 "Chunky Kangaroo and Vegetables" at bounding box center [1061, 231] width 230 height 92
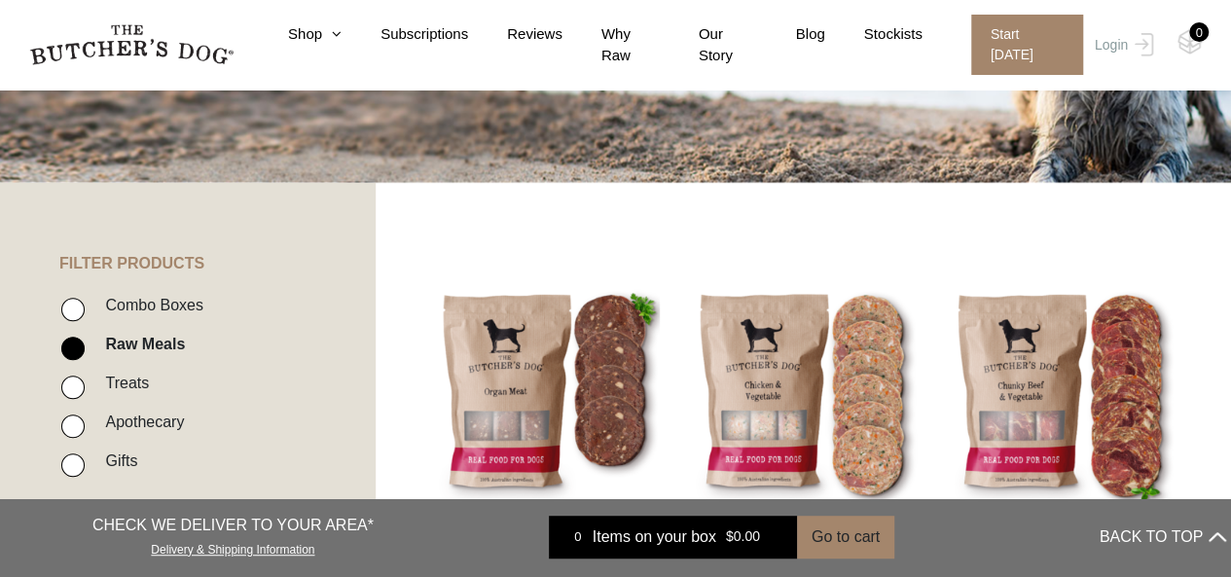
scroll to position [343, 0]
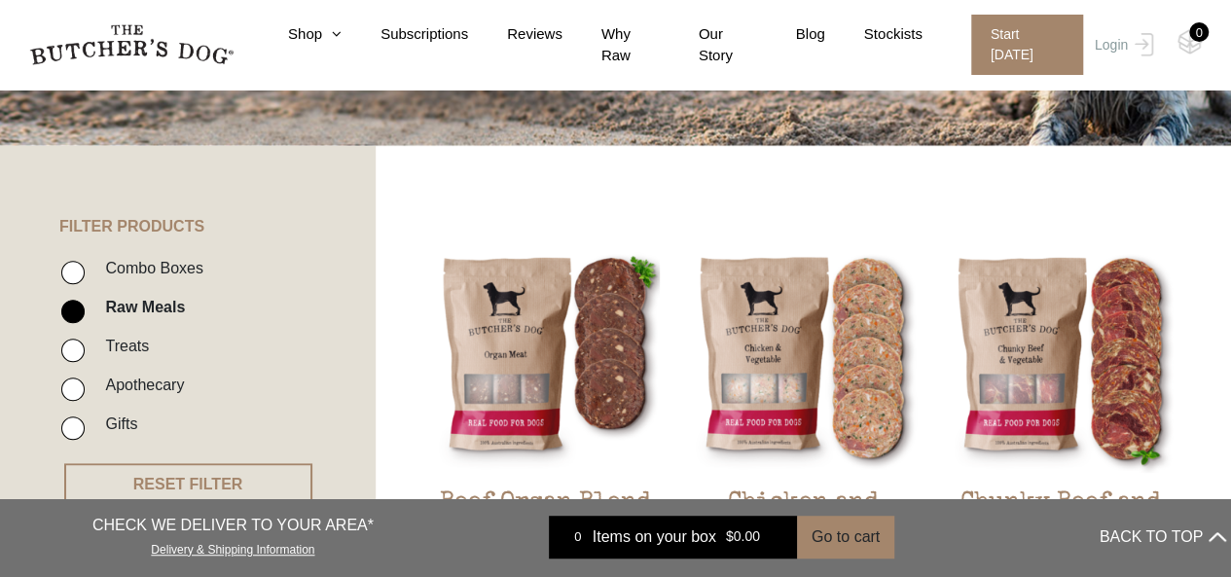
click at [71, 264] on input "Combo Boxes" at bounding box center [72, 272] width 23 height 23
checkbox input "true"
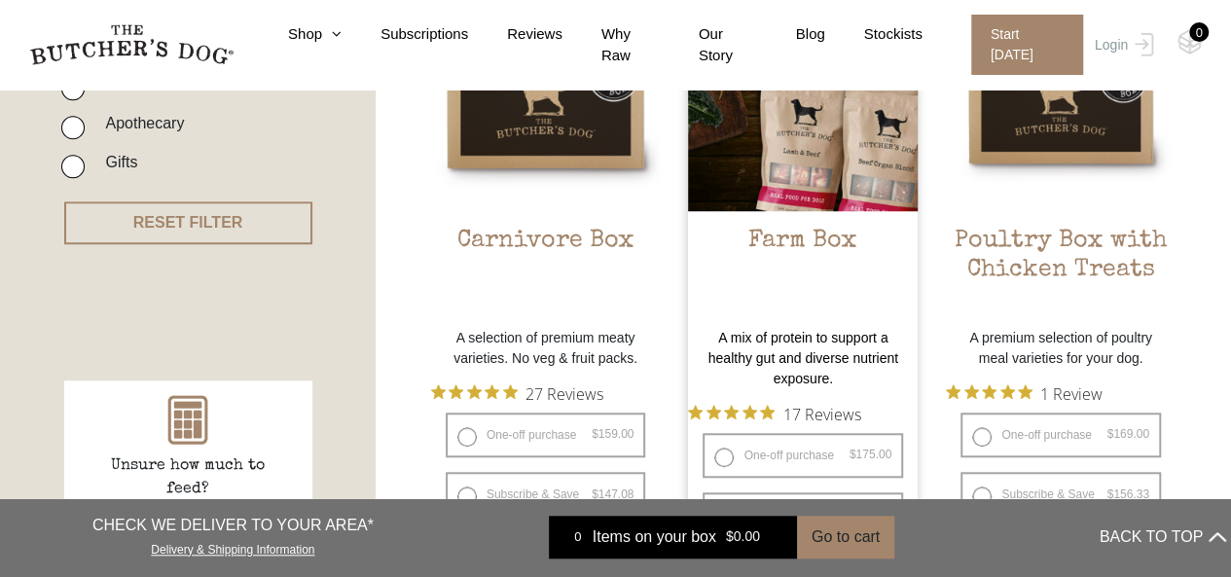
scroll to position [635, 0]
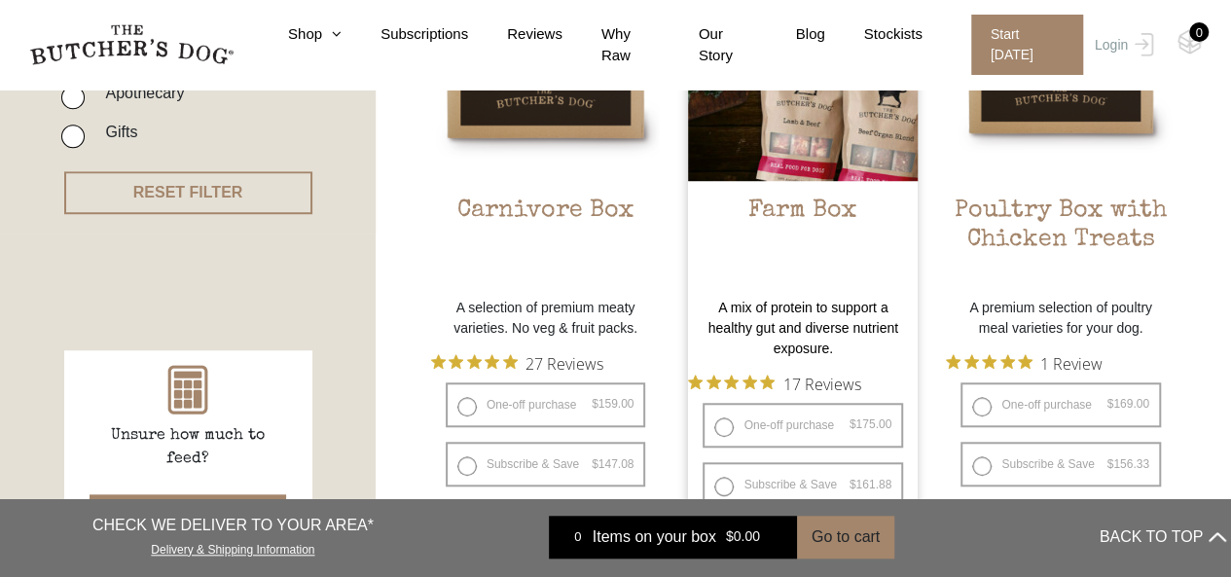
click at [789, 321] on p "A mix of protein to support a healthy gut and diverse nutrient exposure." at bounding box center [803, 328] width 230 height 61
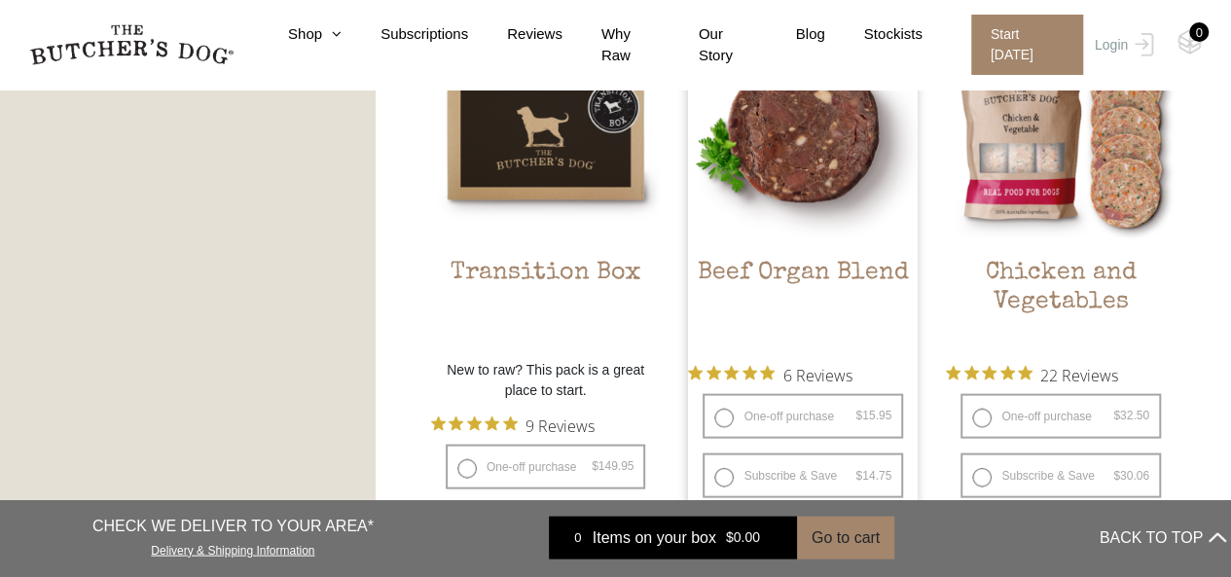
scroll to position [1900, 0]
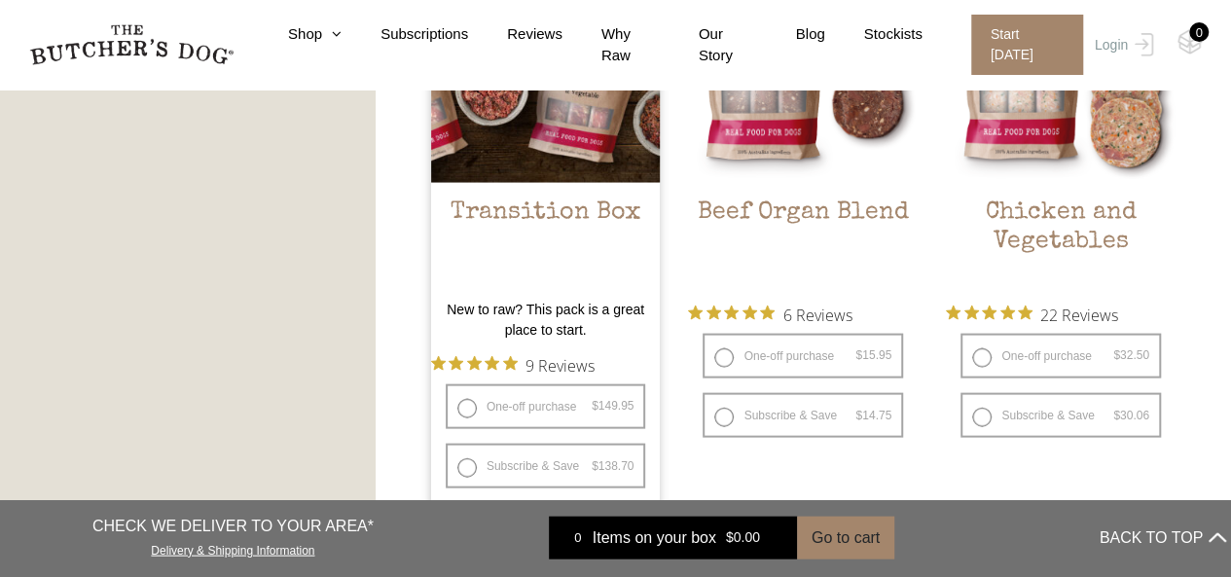
click at [561, 211] on h2 "Transition Box" at bounding box center [546, 245] width 230 height 92
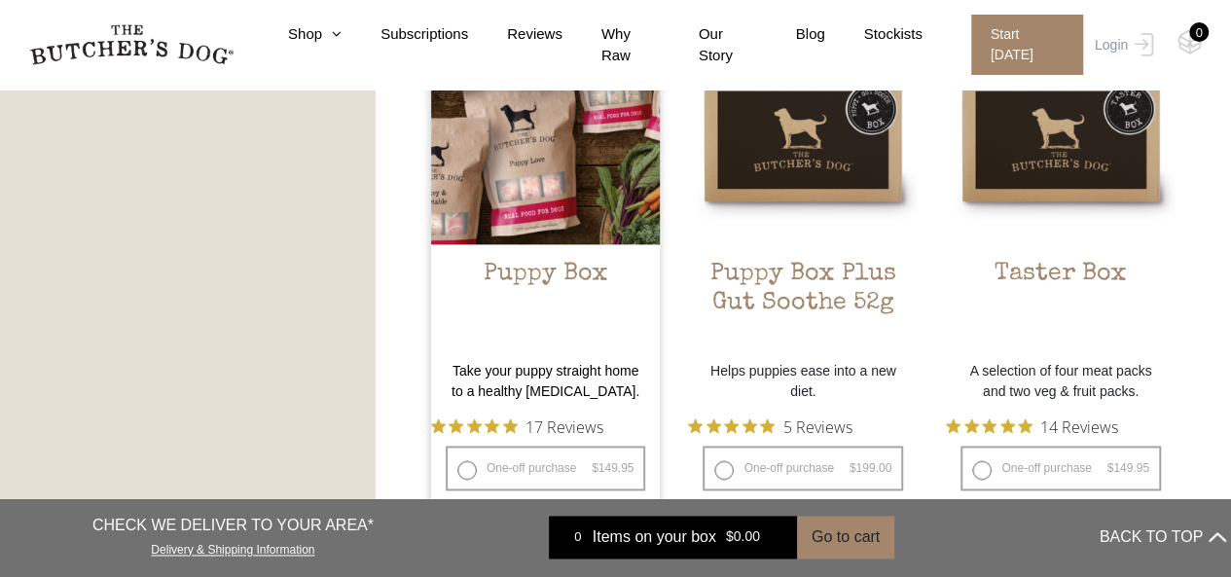
scroll to position [1219, 0]
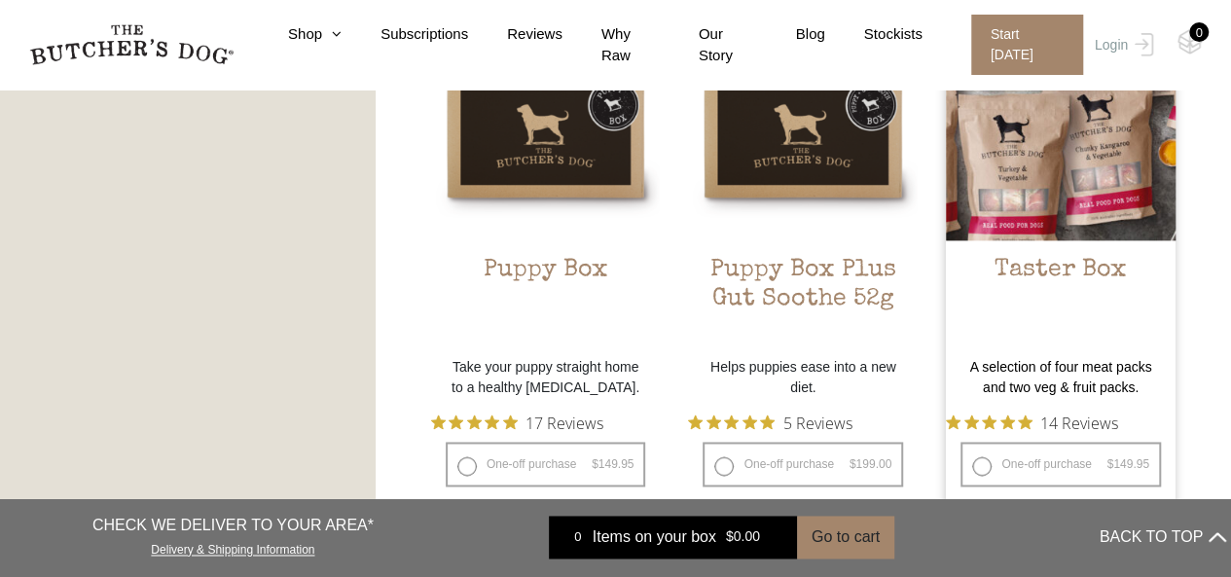
click at [1055, 268] on h2 "Taster Box" at bounding box center [1061, 302] width 230 height 92
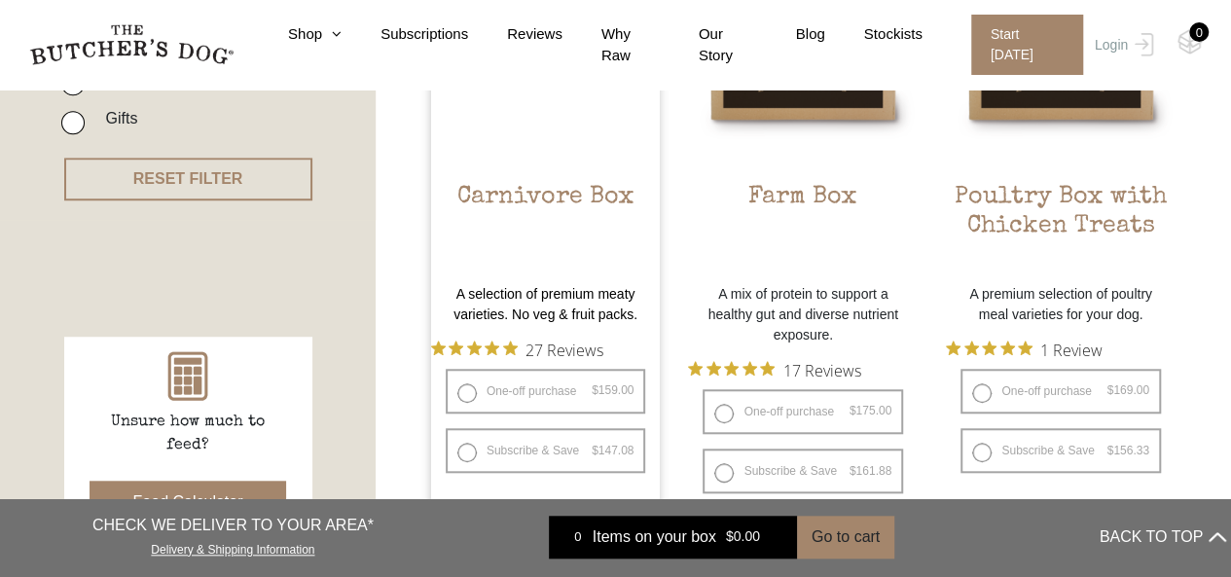
scroll to position [537, 0]
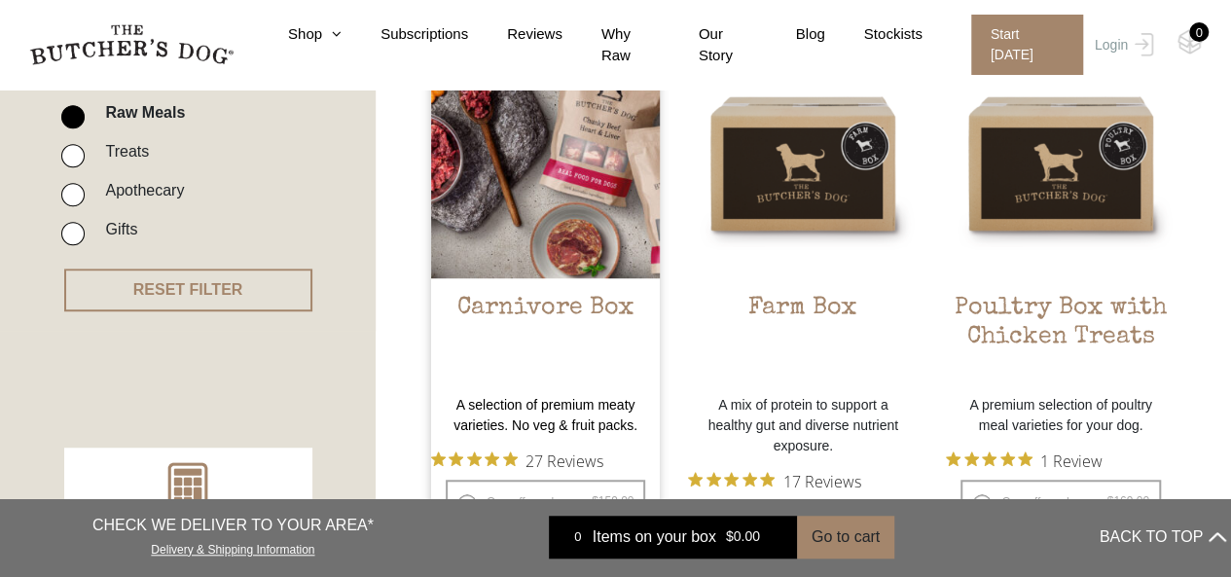
click at [544, 301] on h2 "Carnivore Box" at bounding box center [546, 340] width 230 height 92
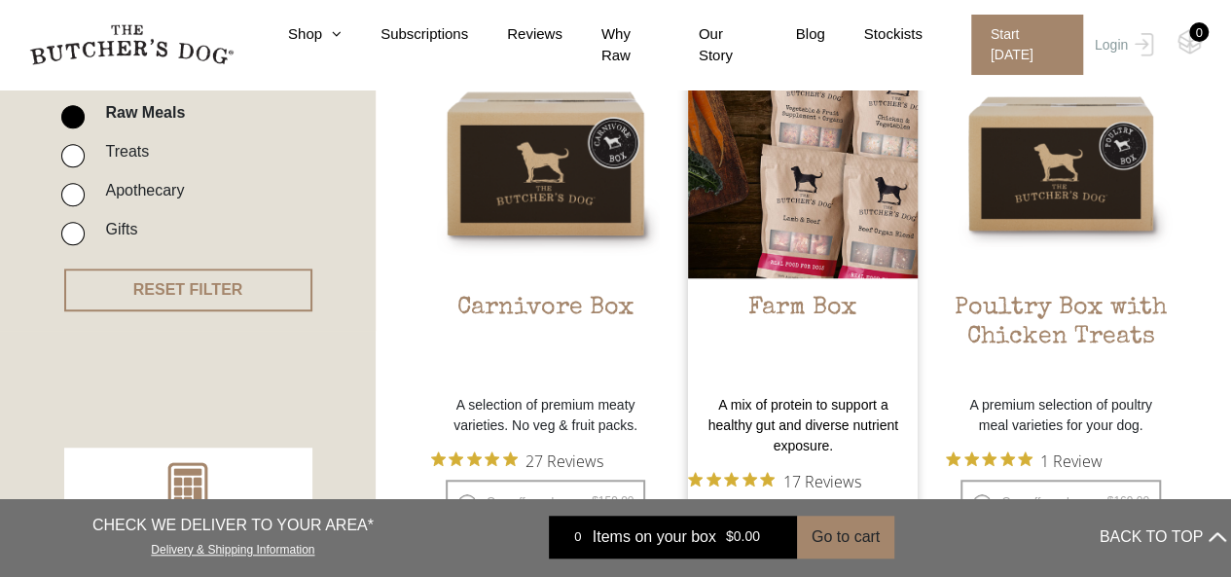
click at [817, 302] on h2 "Farm Box" at bounding box center [803, 340] width 230 height 92
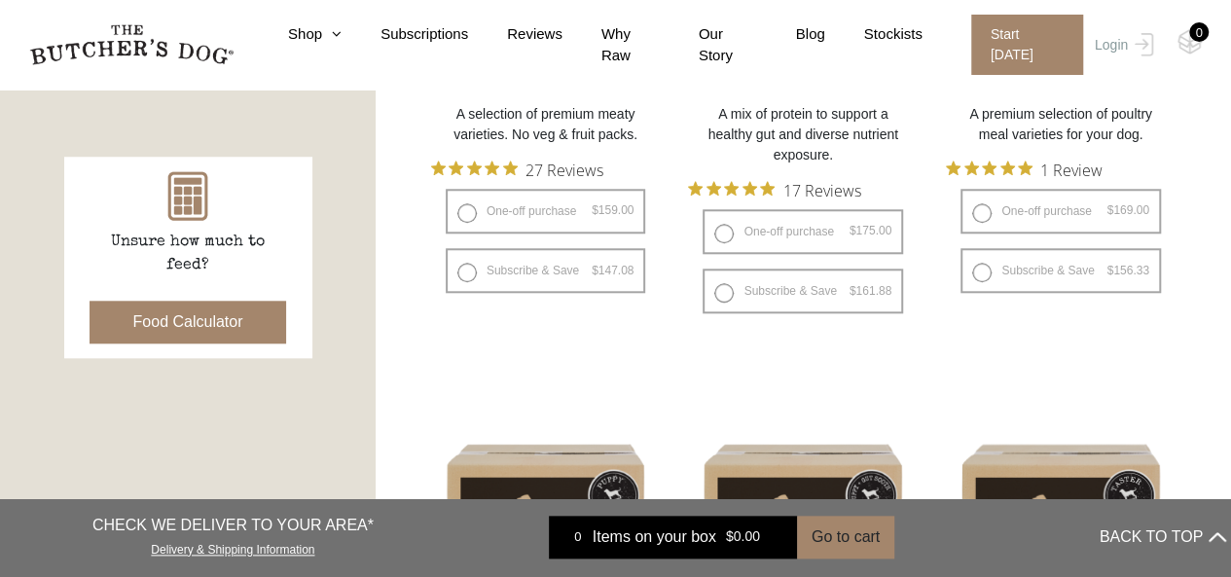
scroll to position [829, 0]
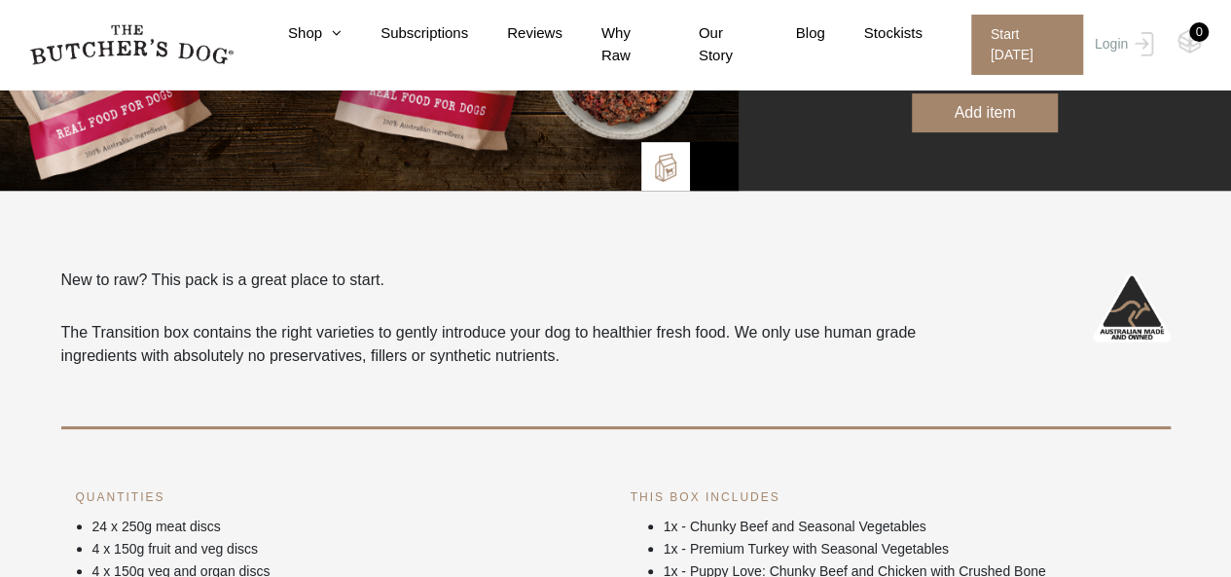
scroll to position [584, 0]
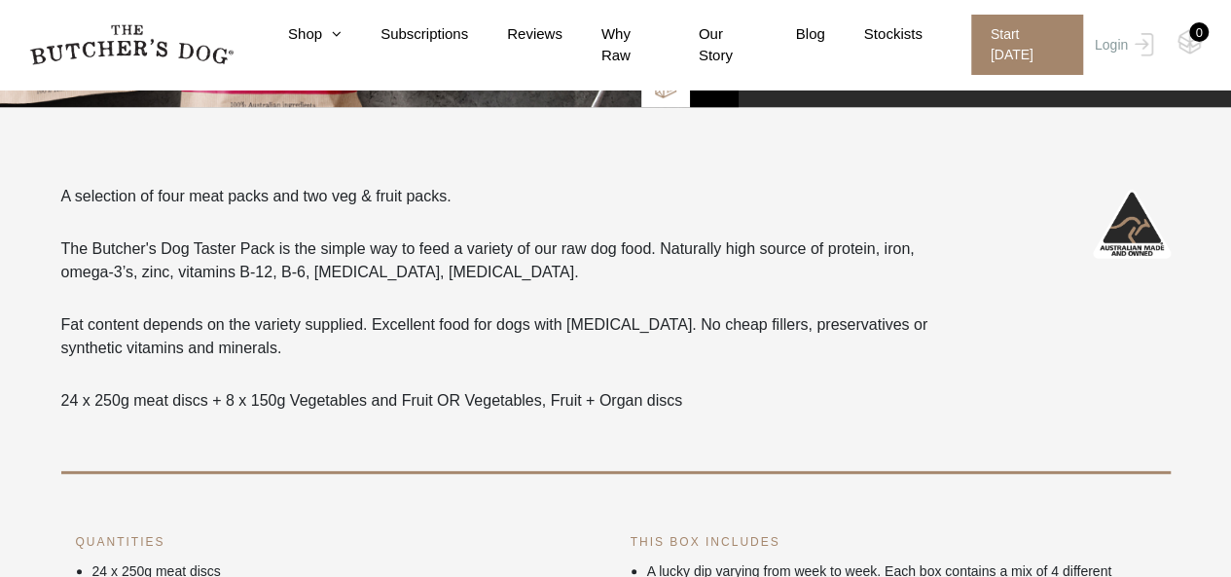
scroll to position [389, 0]
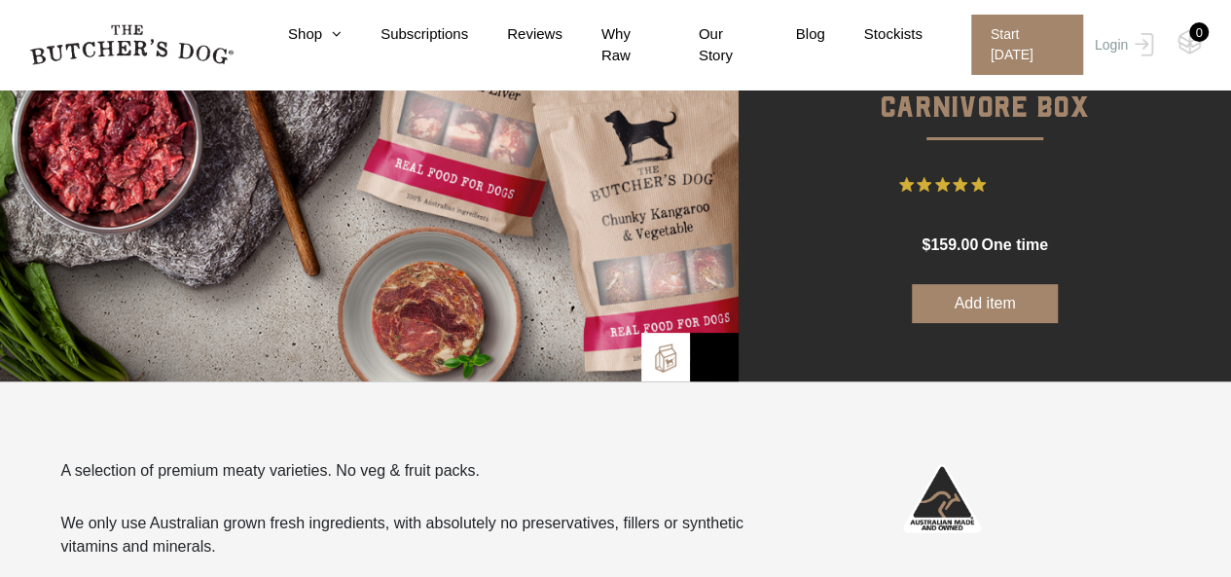
scroll to position [195, 0]
